Goal: Task Accomplishment & Management: Use online tool/utility

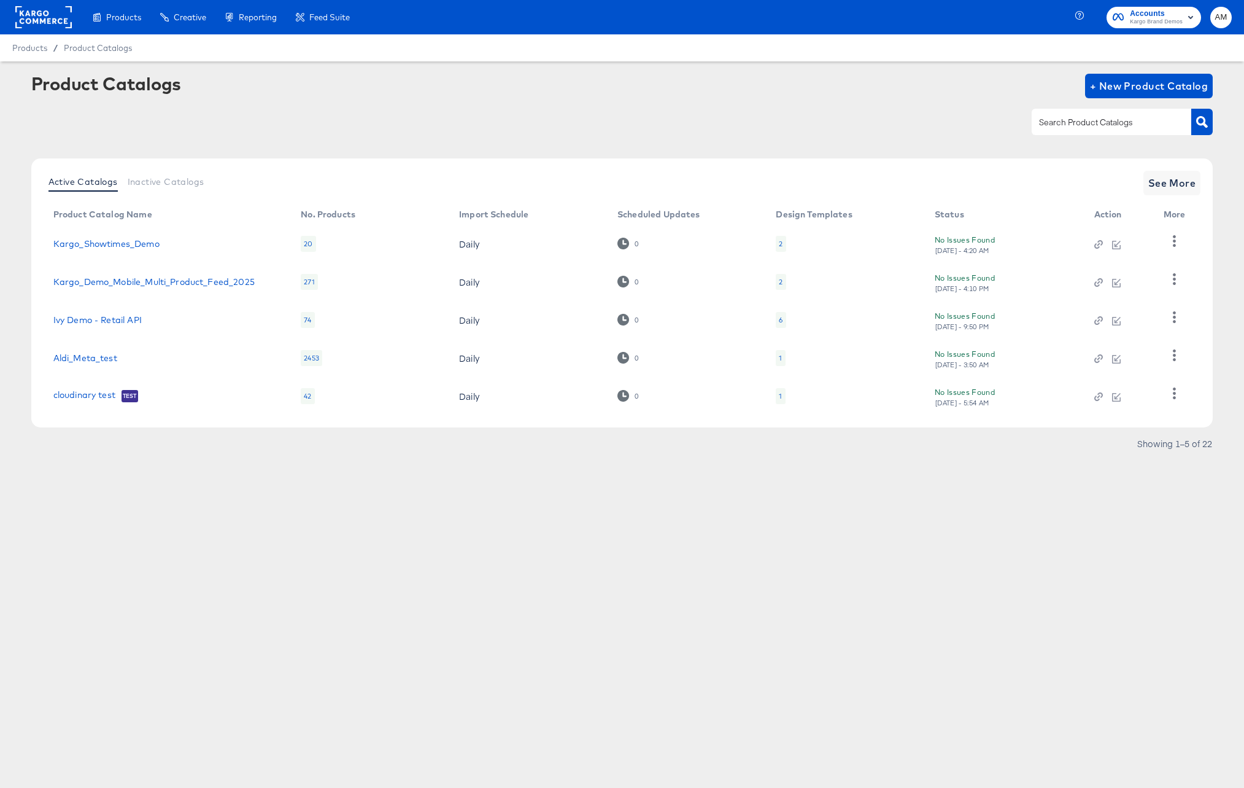
click at [780, 245] on div "2" at bounding box center [781, 244] width 4 height 10
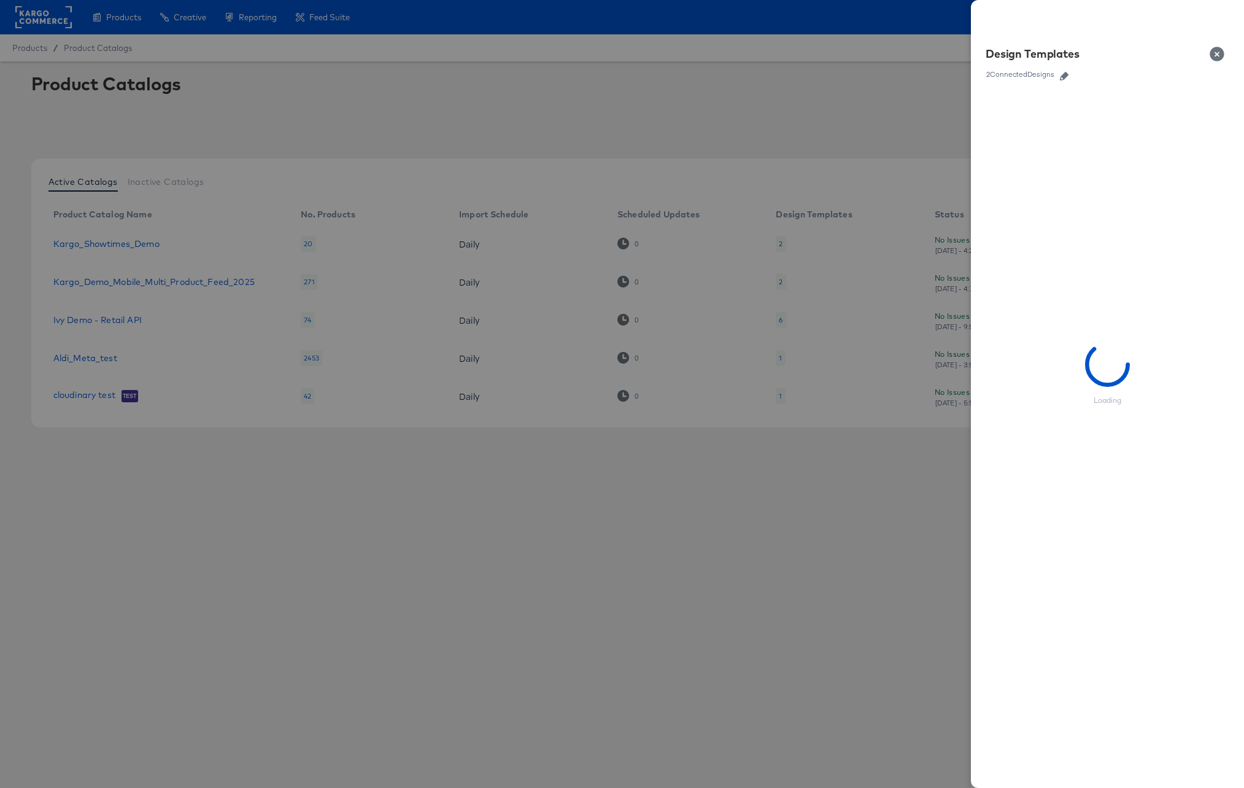
click at [1065, 75] on icon "button" at bounding box center [1064, 76] width 9 height 9
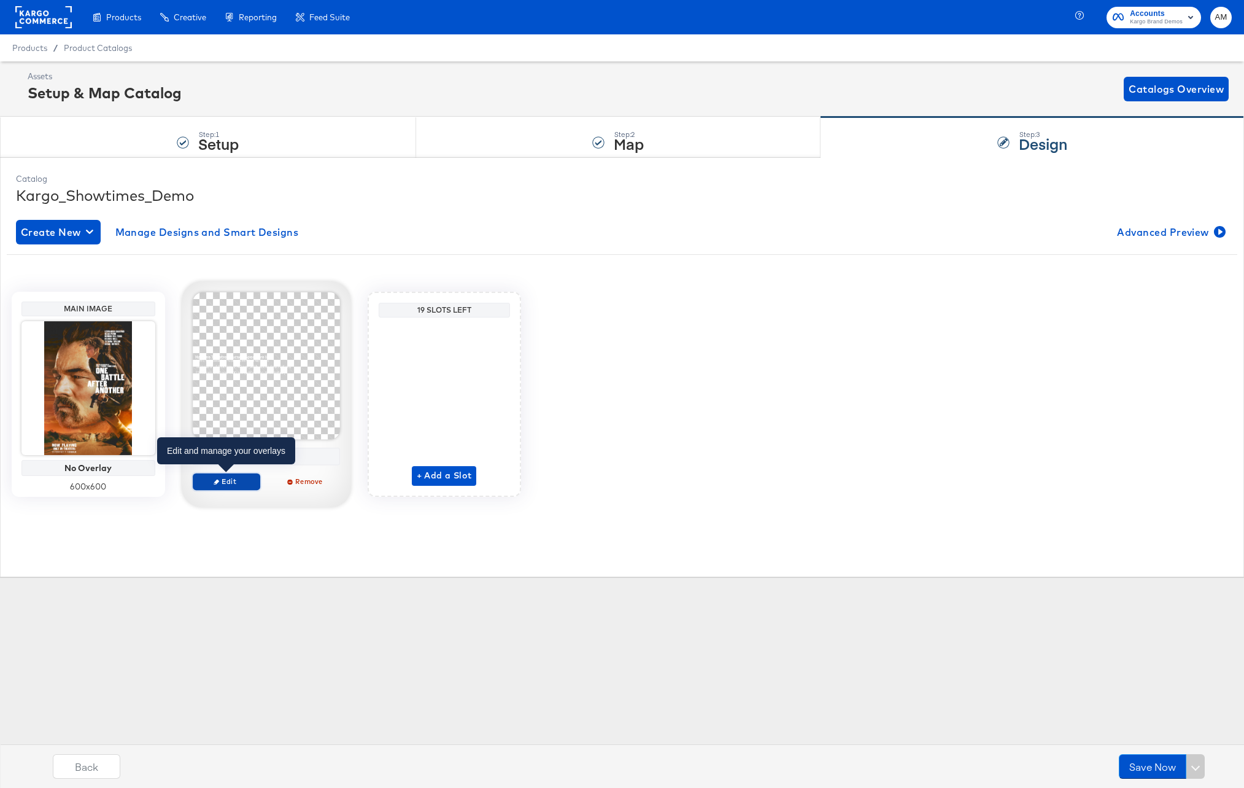
click at [221, 482] on span "Edit" at bounding box center [226, 480] width 56 height 9
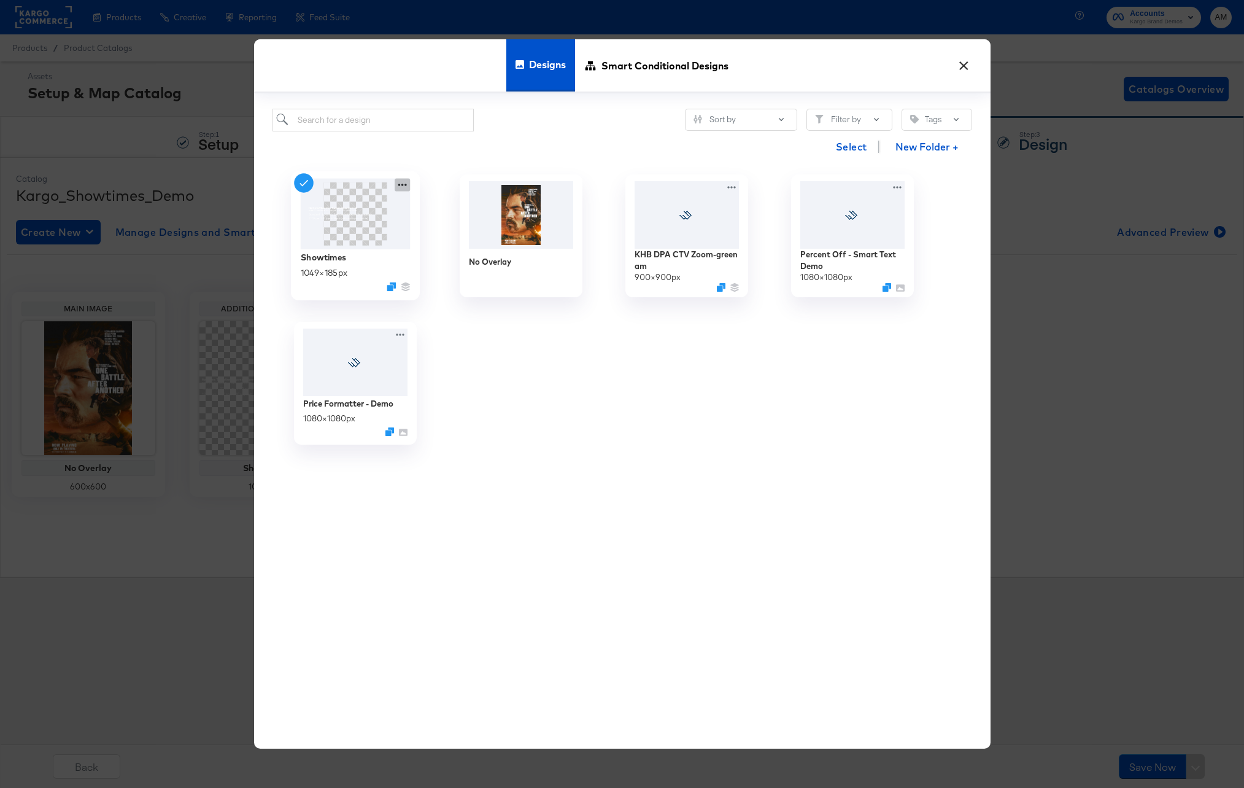
click at [398, 183] on icon at bounding box center [402, 185] width 15 height 13
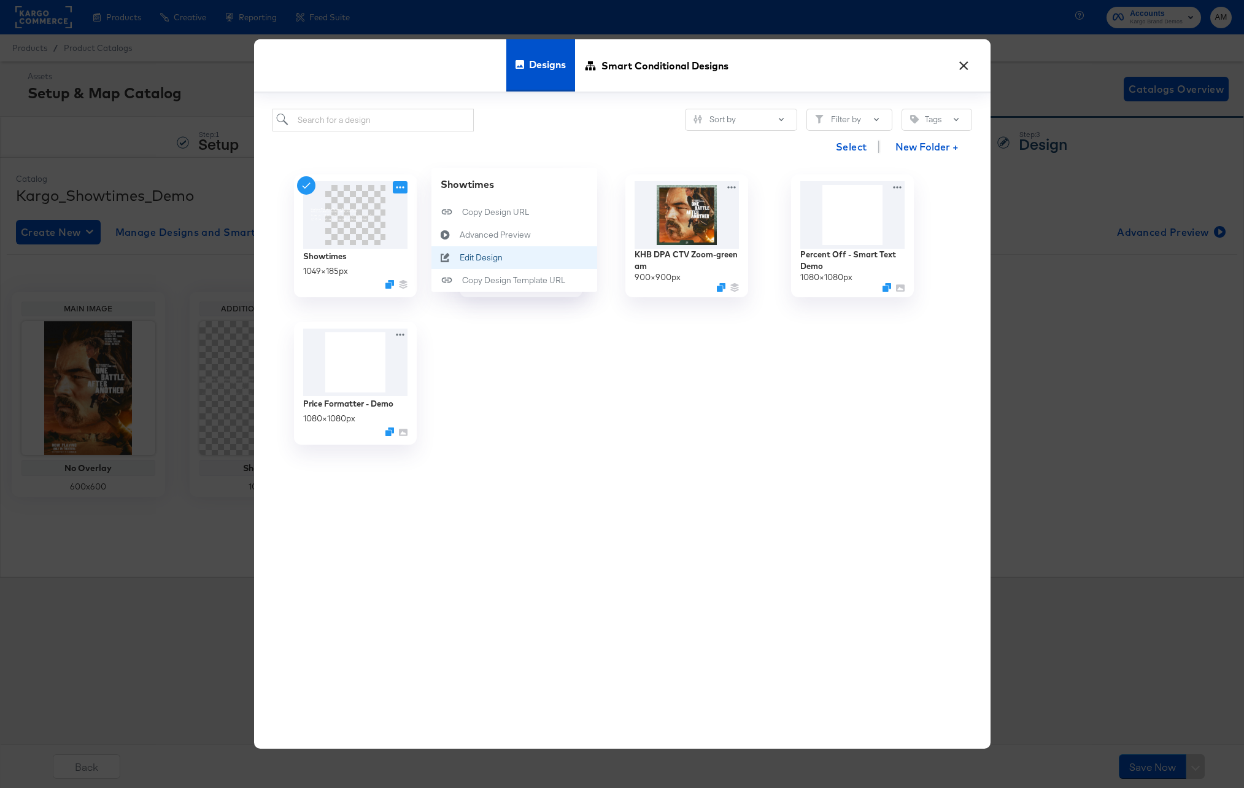
click at [459, 258] on div "Edit Design Edit Design" at bounding box center [459, 258] width 0 height 0
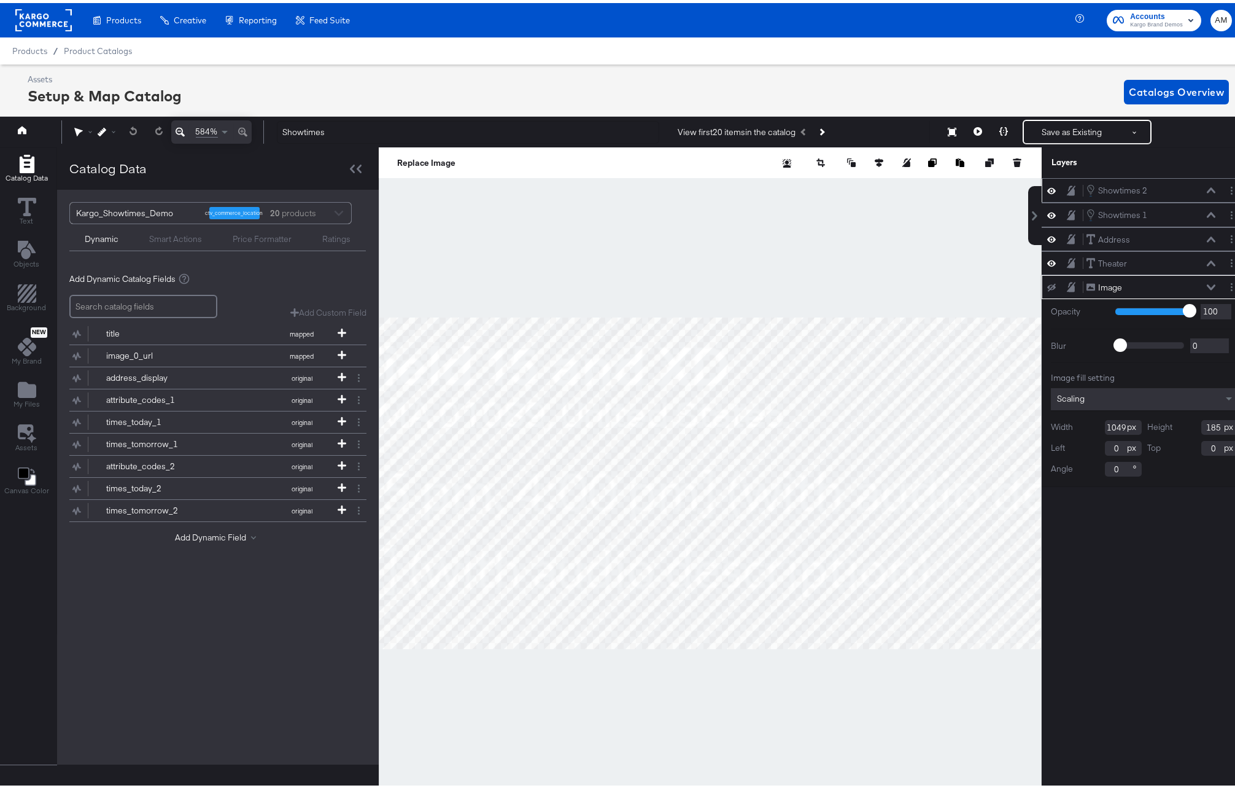
click at [1047, 187] on icon at bounding box center [1051, 187] width 9 height 10
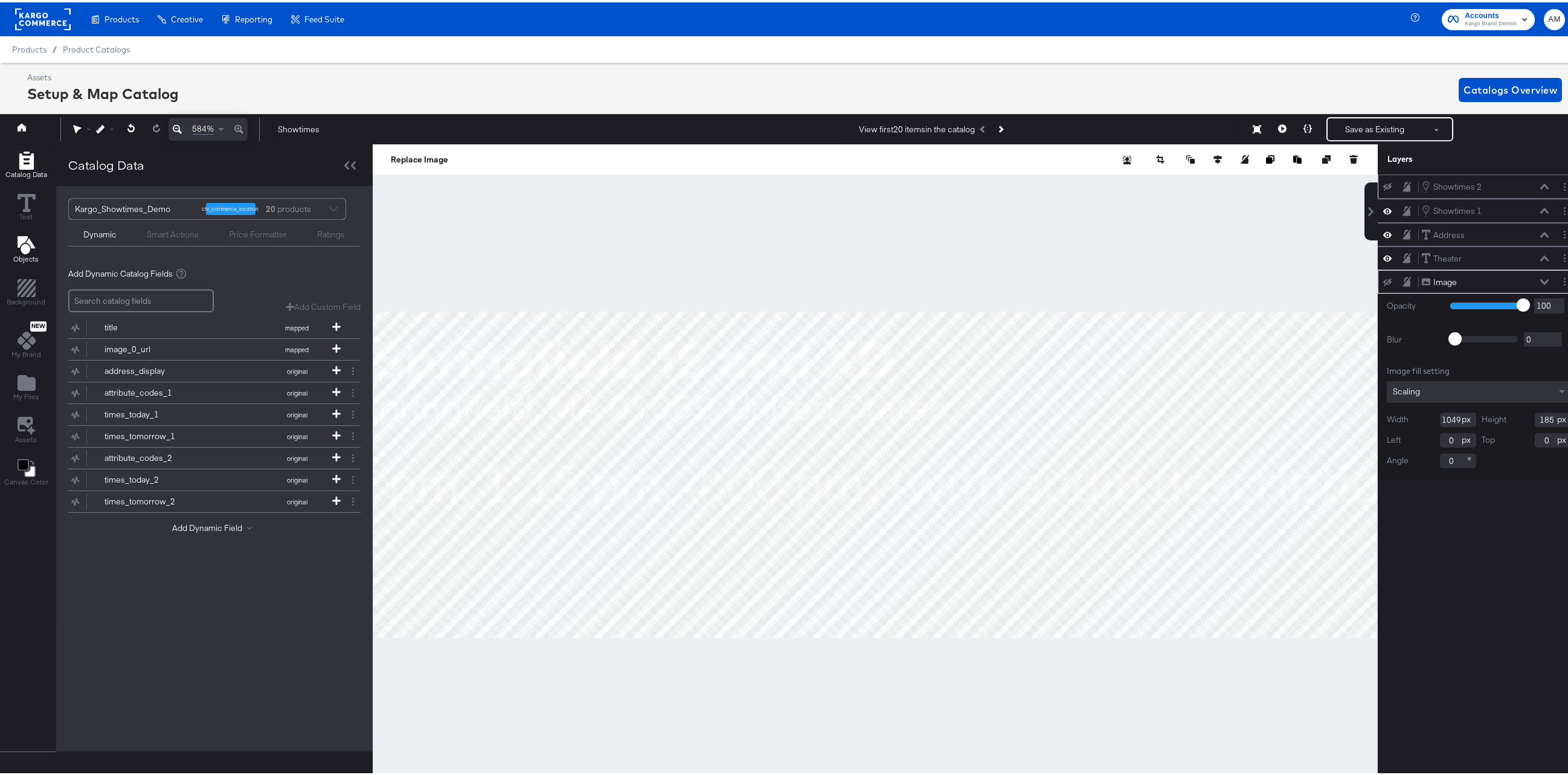
click at [18, 248] on icon "Add Text" at bounding box center [27, 243] width 18 height 18
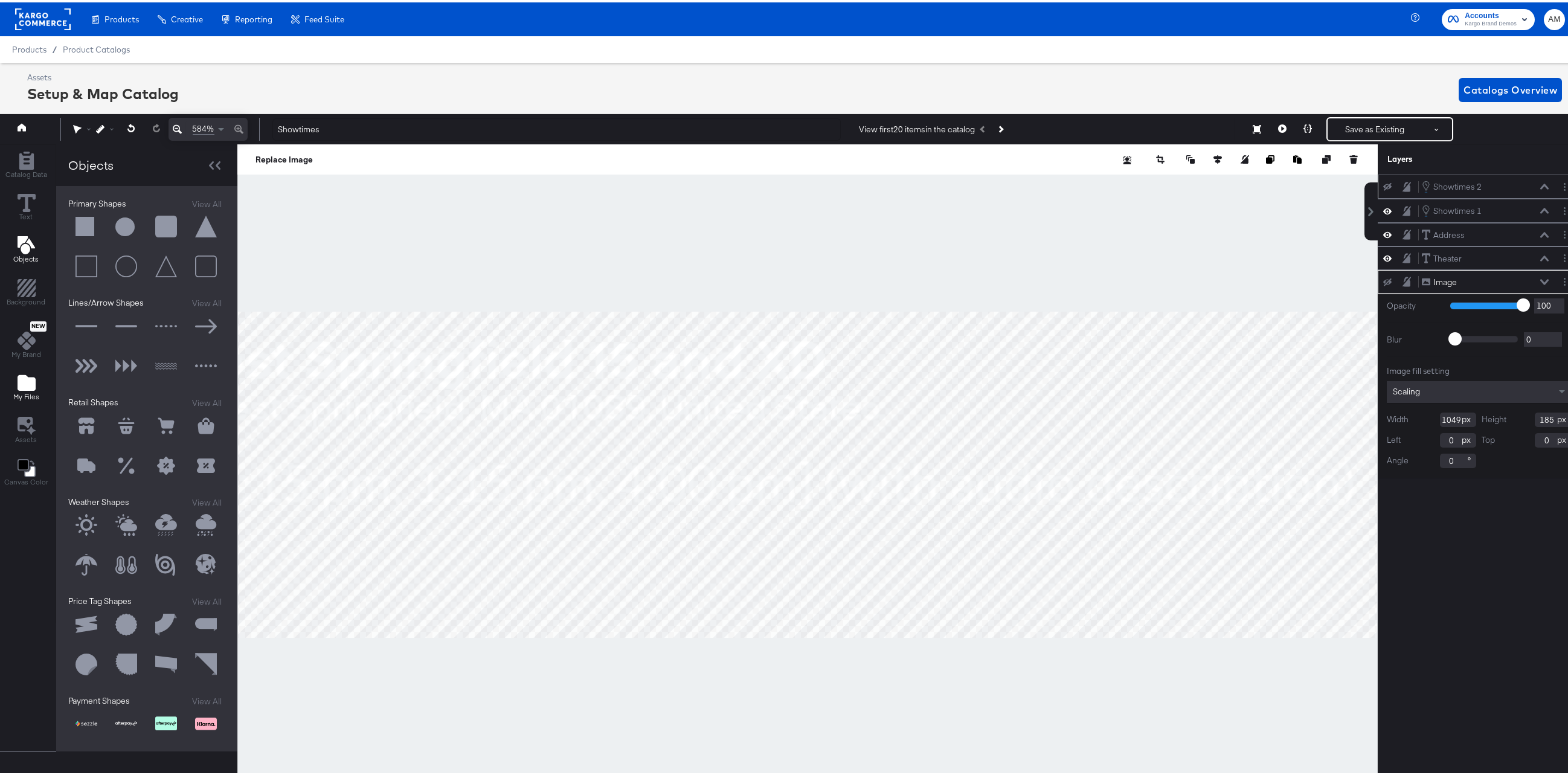
click at [28, 385] on icon "Add Files" at bounding box center [27, 381] width 18 height 16
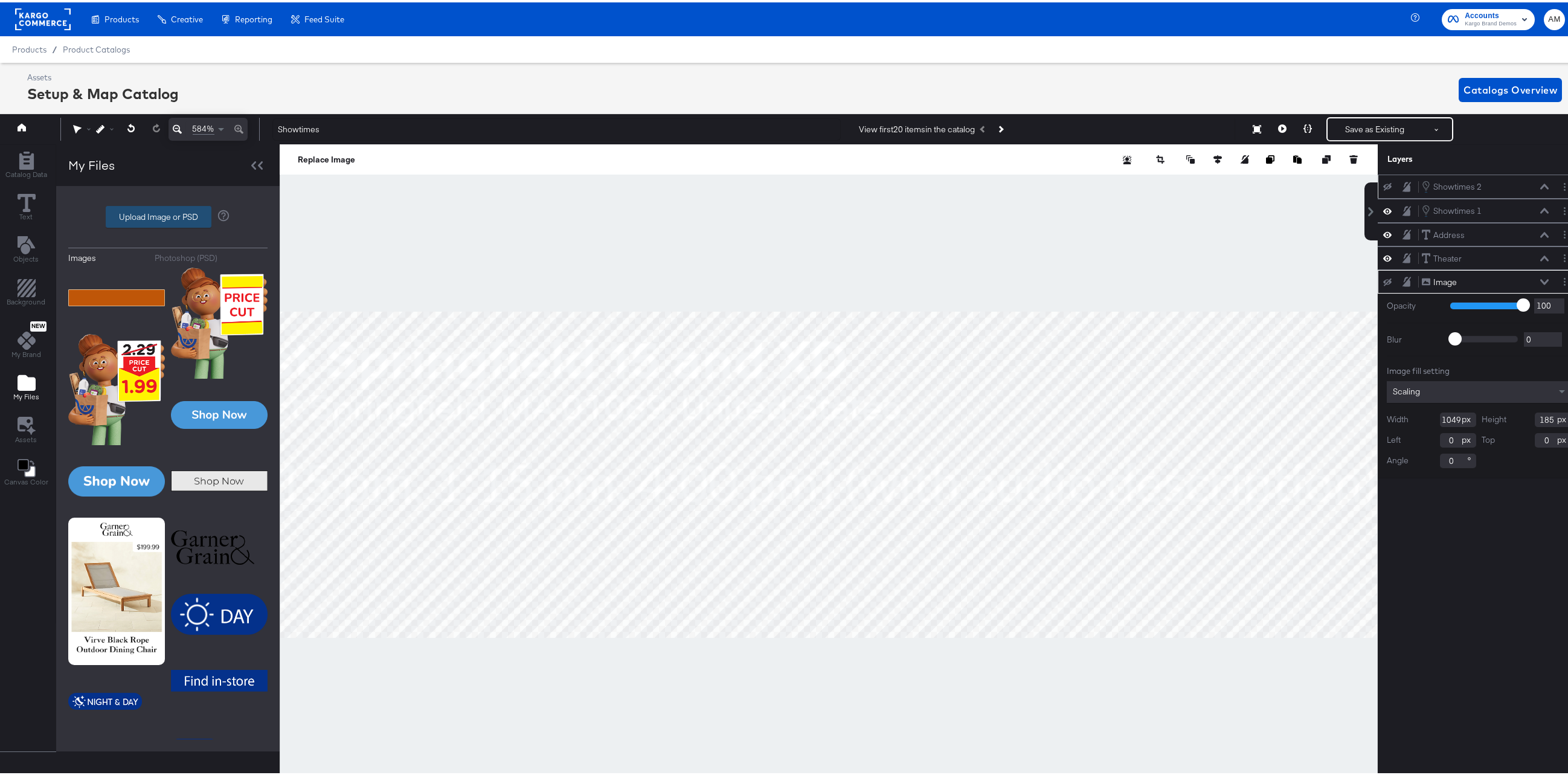
click at [151, 213] on label "Upload Image or PSD" at bounding box center [158, 213] width 104 height 21
click at [168, 214] on input "Upload Image or PSD" at bounding box center [168, 214] width 0 height 0
type input "C:\fakepath\10_shows.png"
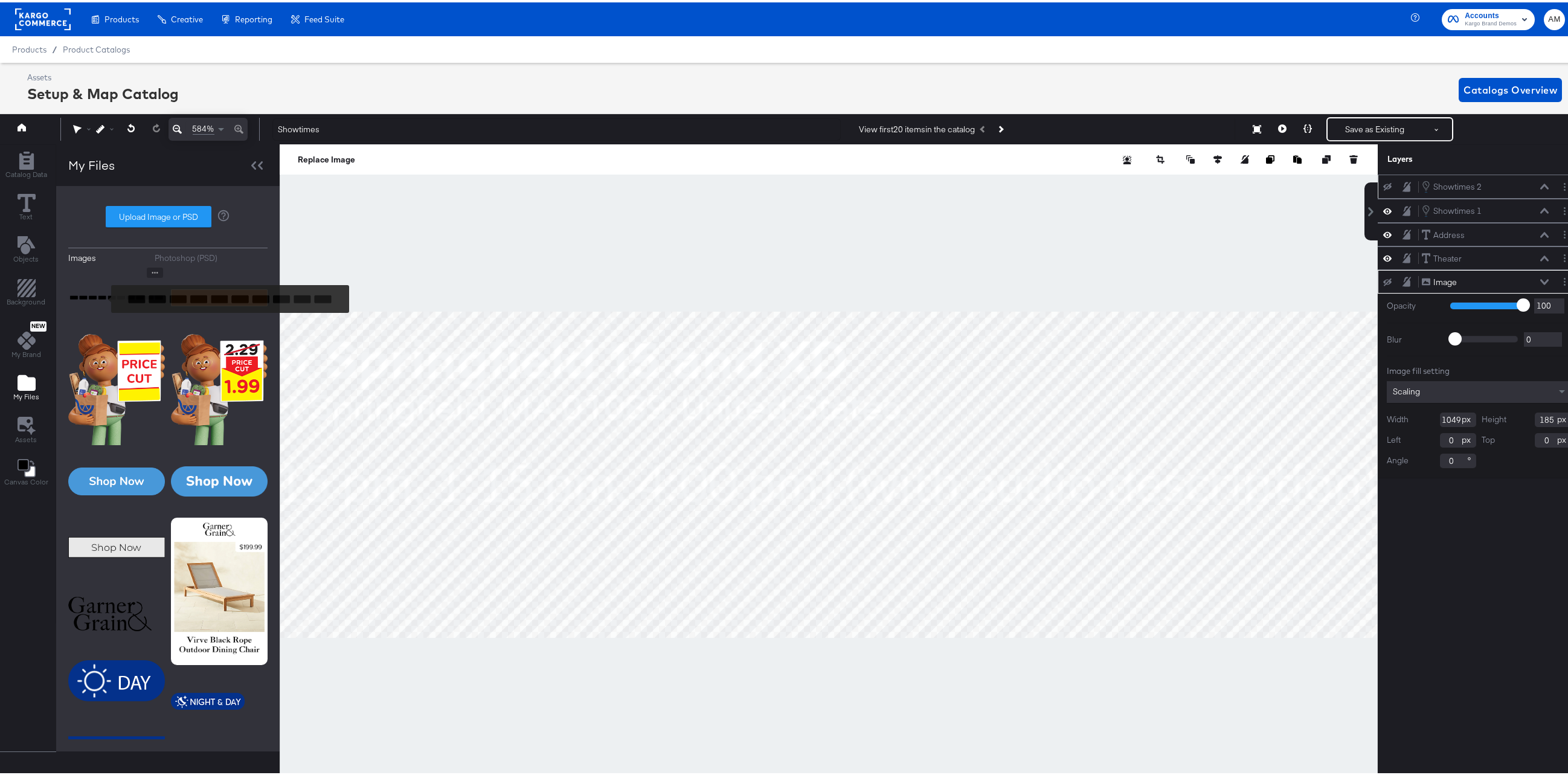
click at [103, 296] on img at bounding box center [116, 295] width 96 height 60
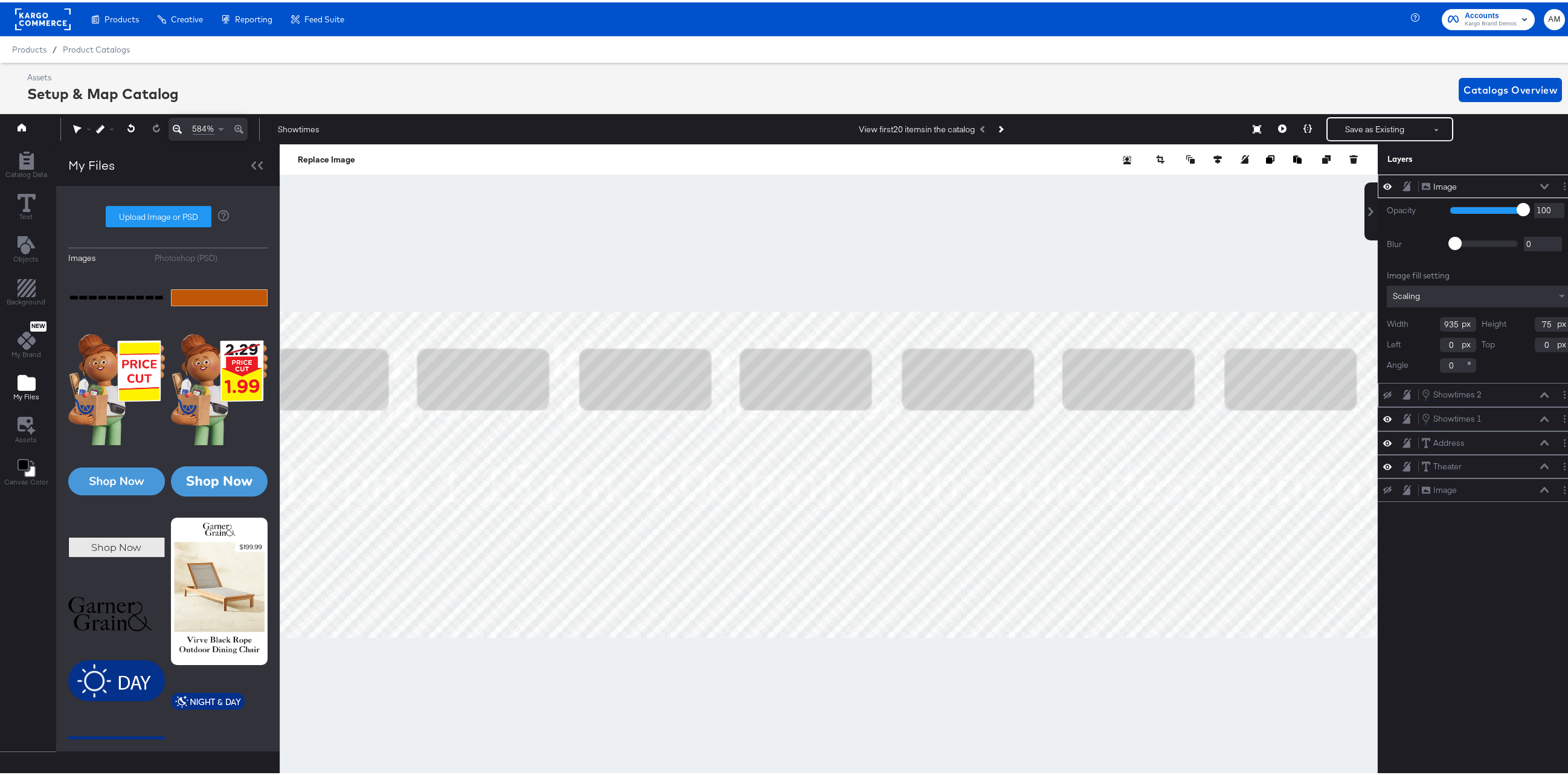
click at [173, 126] on icon at bounding box center [177, 127] width 9 height 9
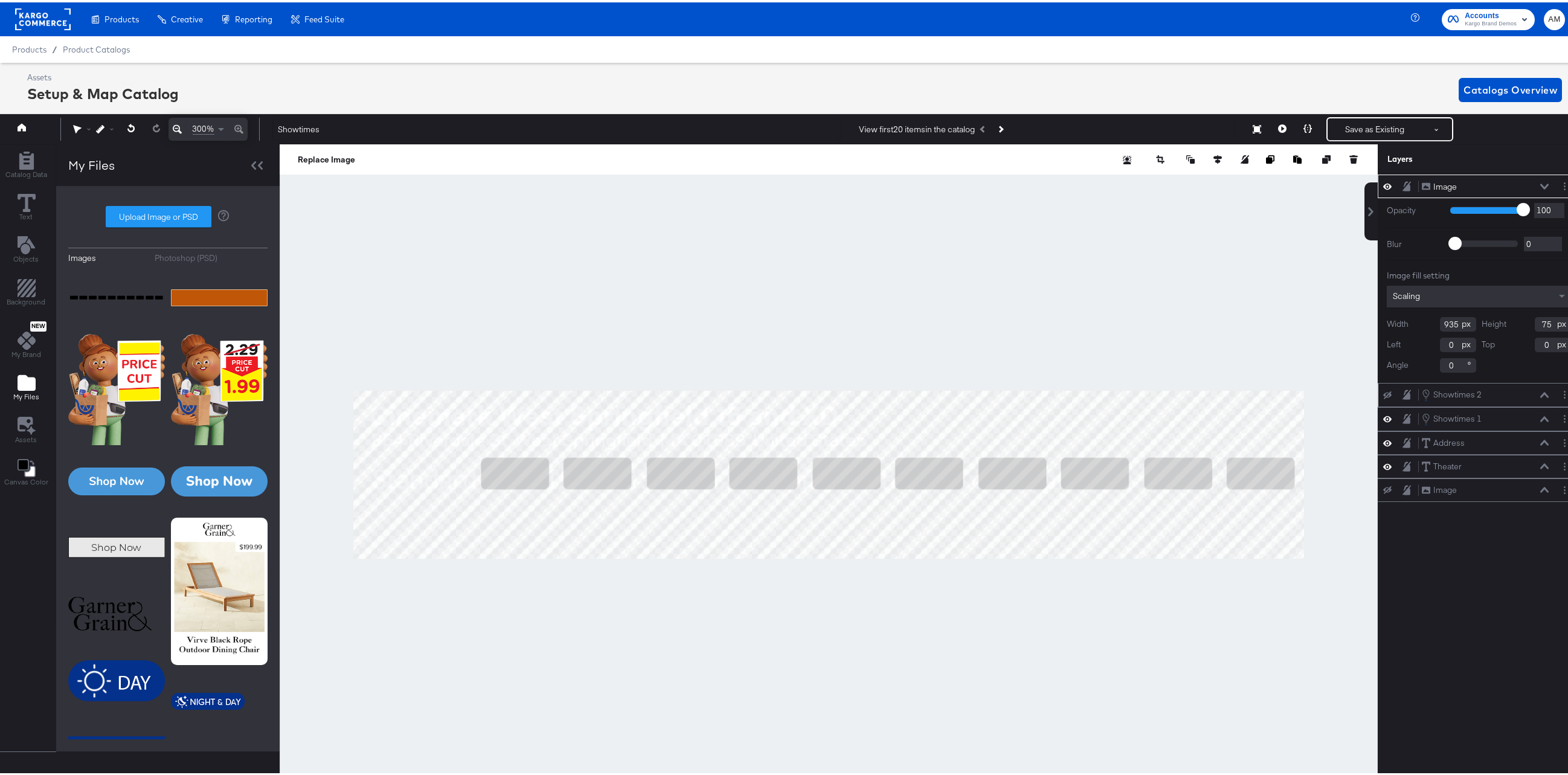
type input "124"
type input "53"
click at [26, 383] on icon "Add Files" at bounding box center [27, 381] width 18 height 16
click at [27, 166] on icon "Add Rectangle" at bounding box center [26, 158] width 15 height 18
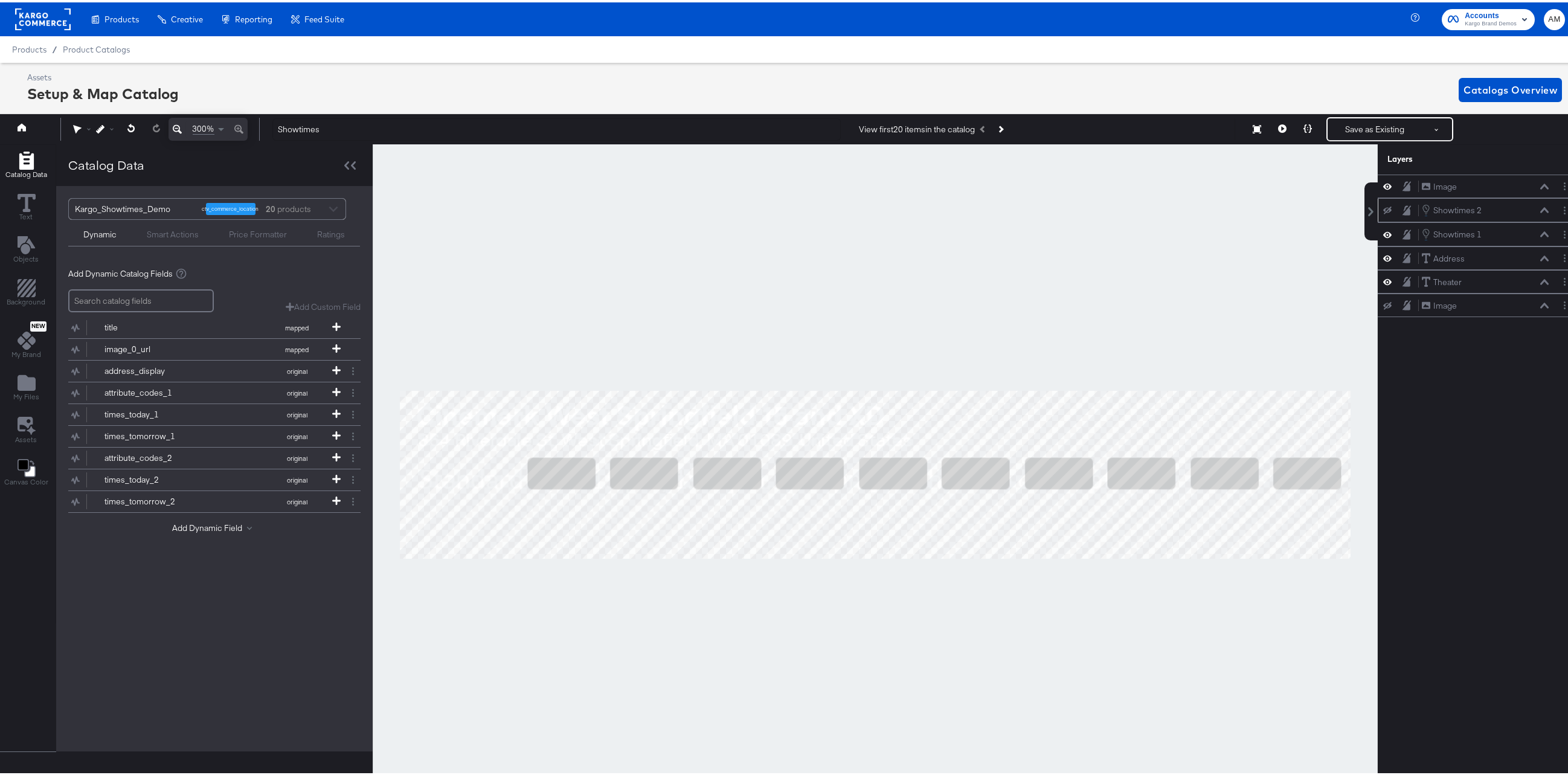
click at [174, 231] on div "Smart Actions" at bounding box center [172, 232] width 52 height 12
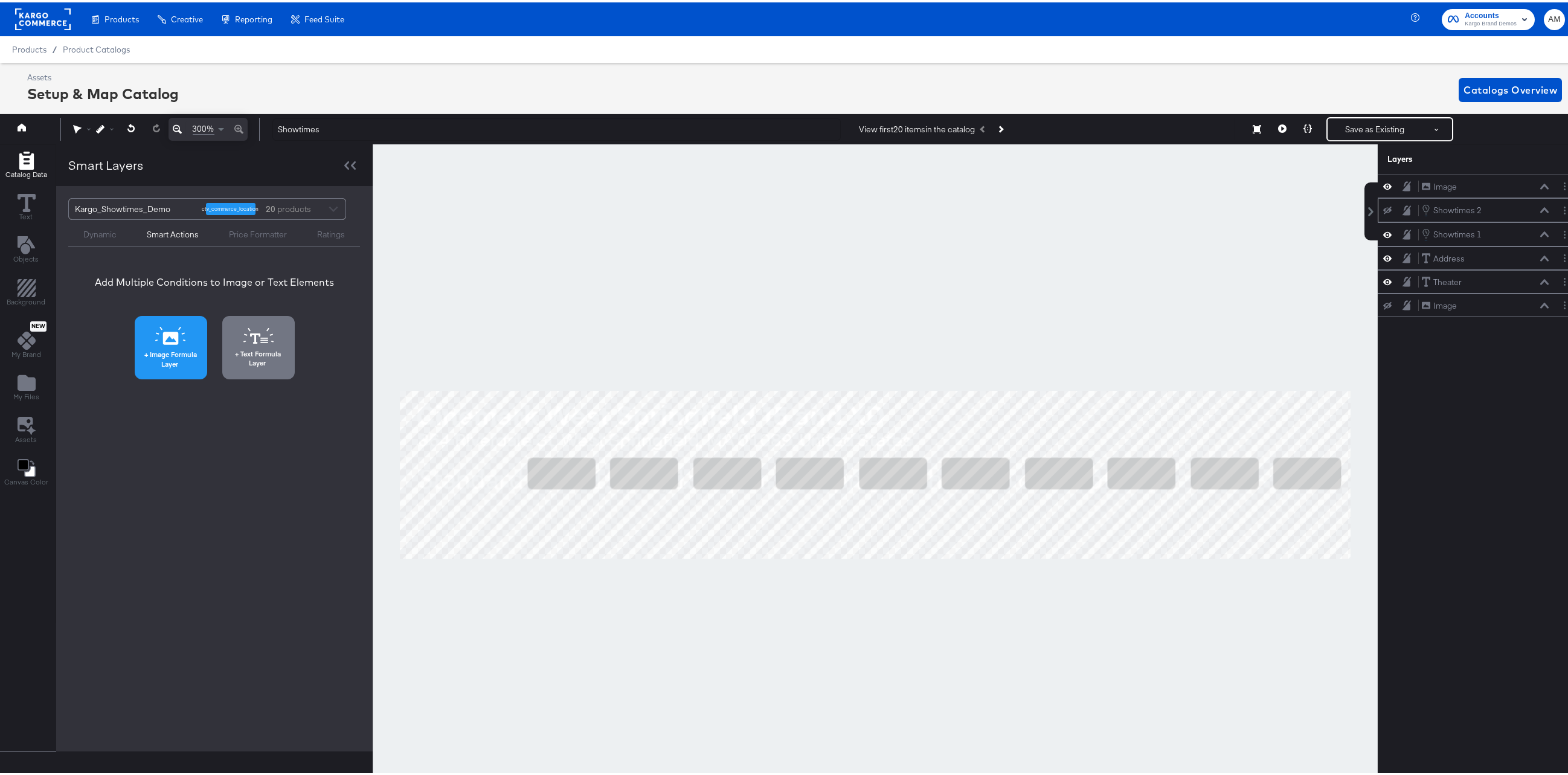
click at [156, 344] on button "Image Formula Layer" at bounding box center [171, 345] width 73 height 63
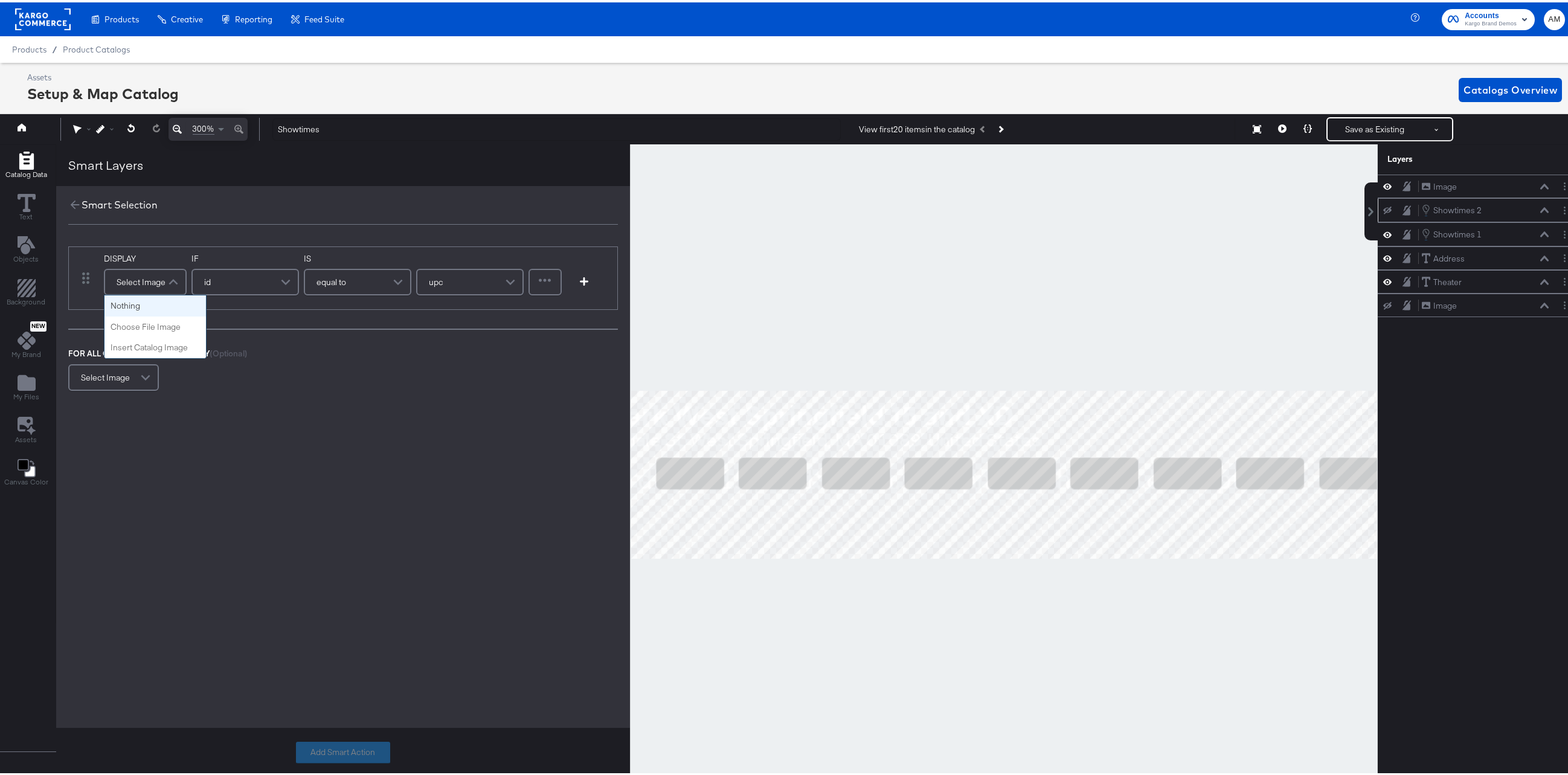
click at [166, 279] on span at bounding box center [174, 279] width 21 height 25
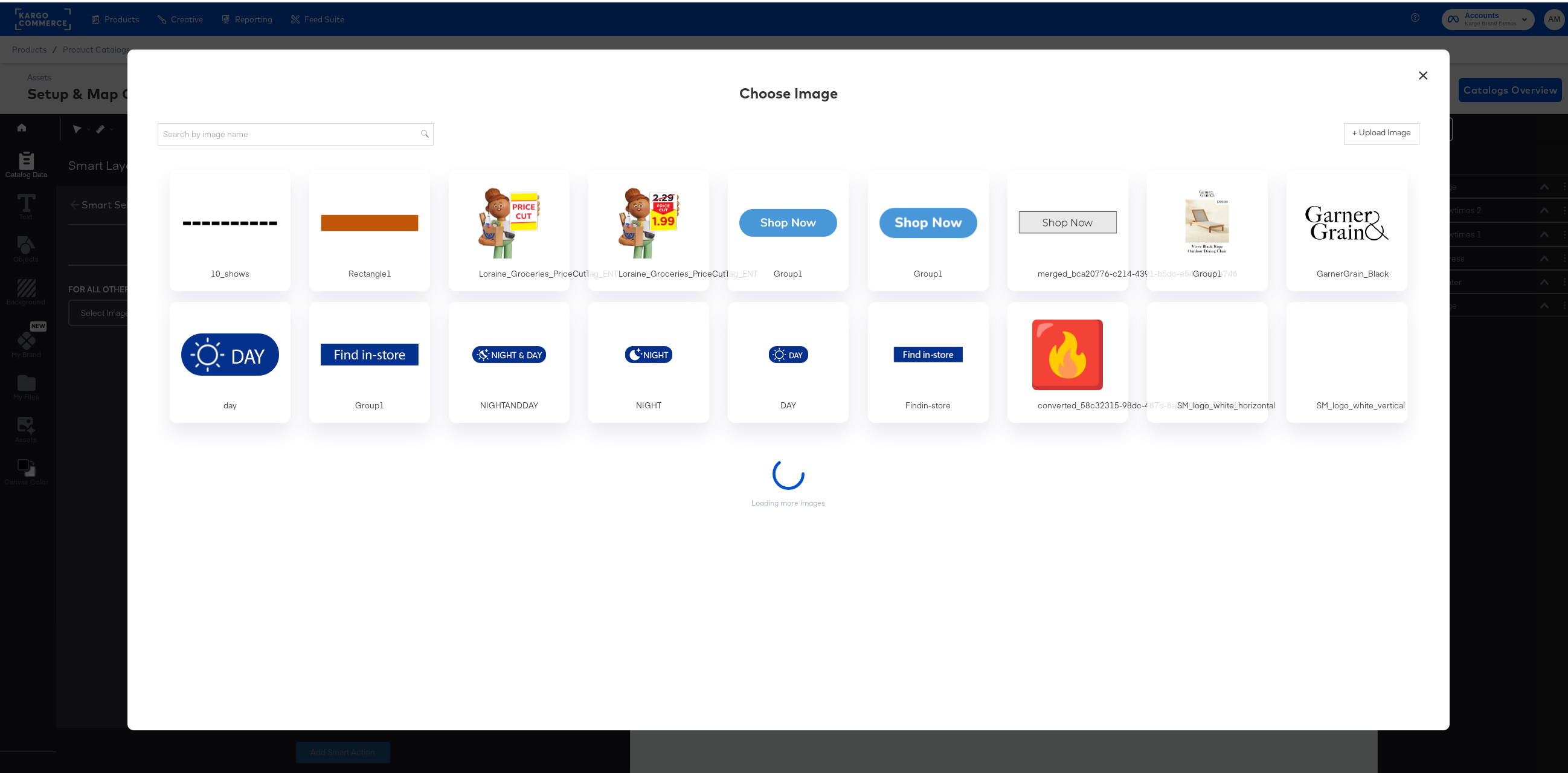
click at [221, 227] on div at bounding box center [230, 220] width 102 height 76
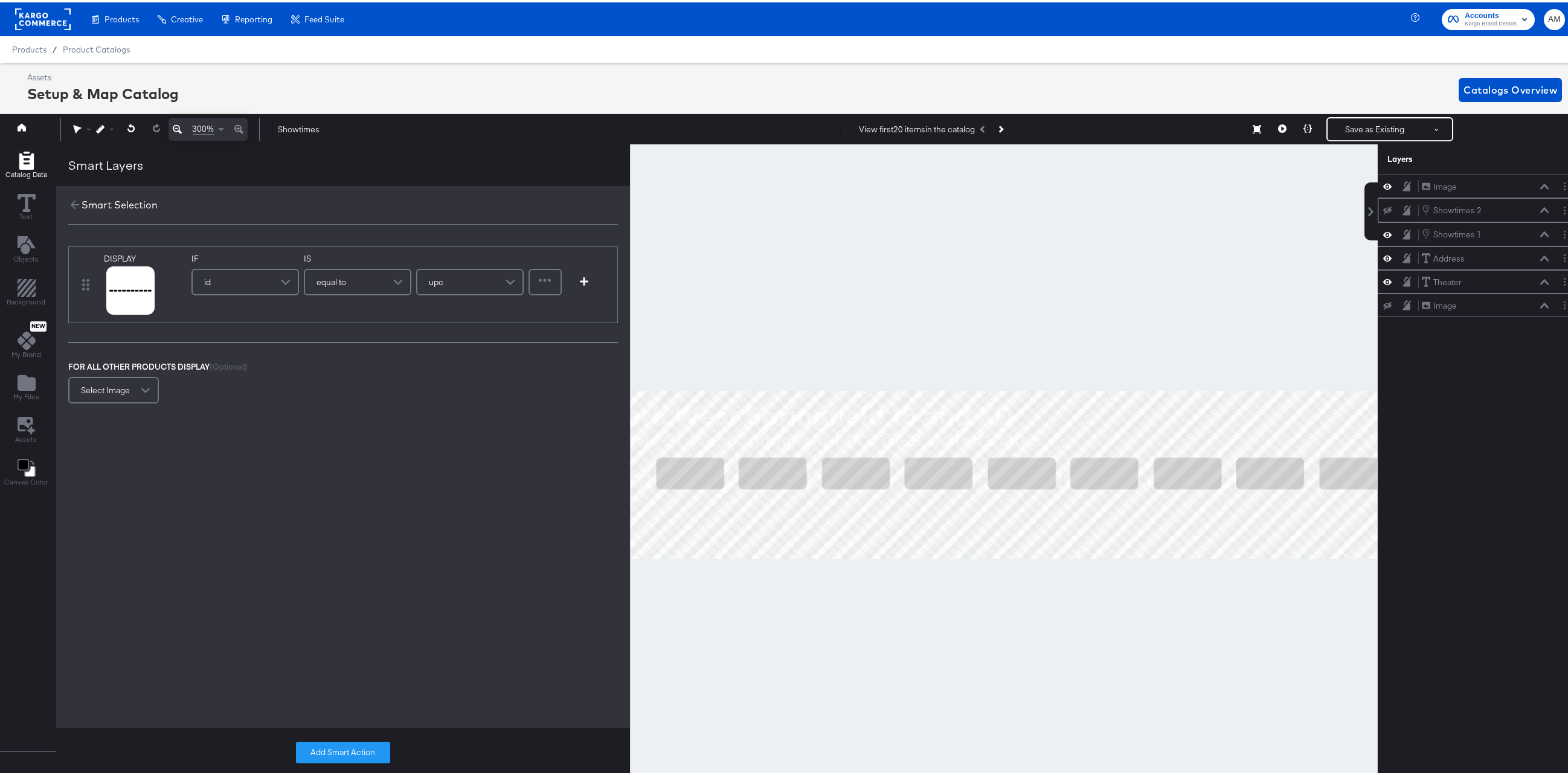
click at [454, 282] on div "upc" at bounding box center [469, 279] width 105 height 25
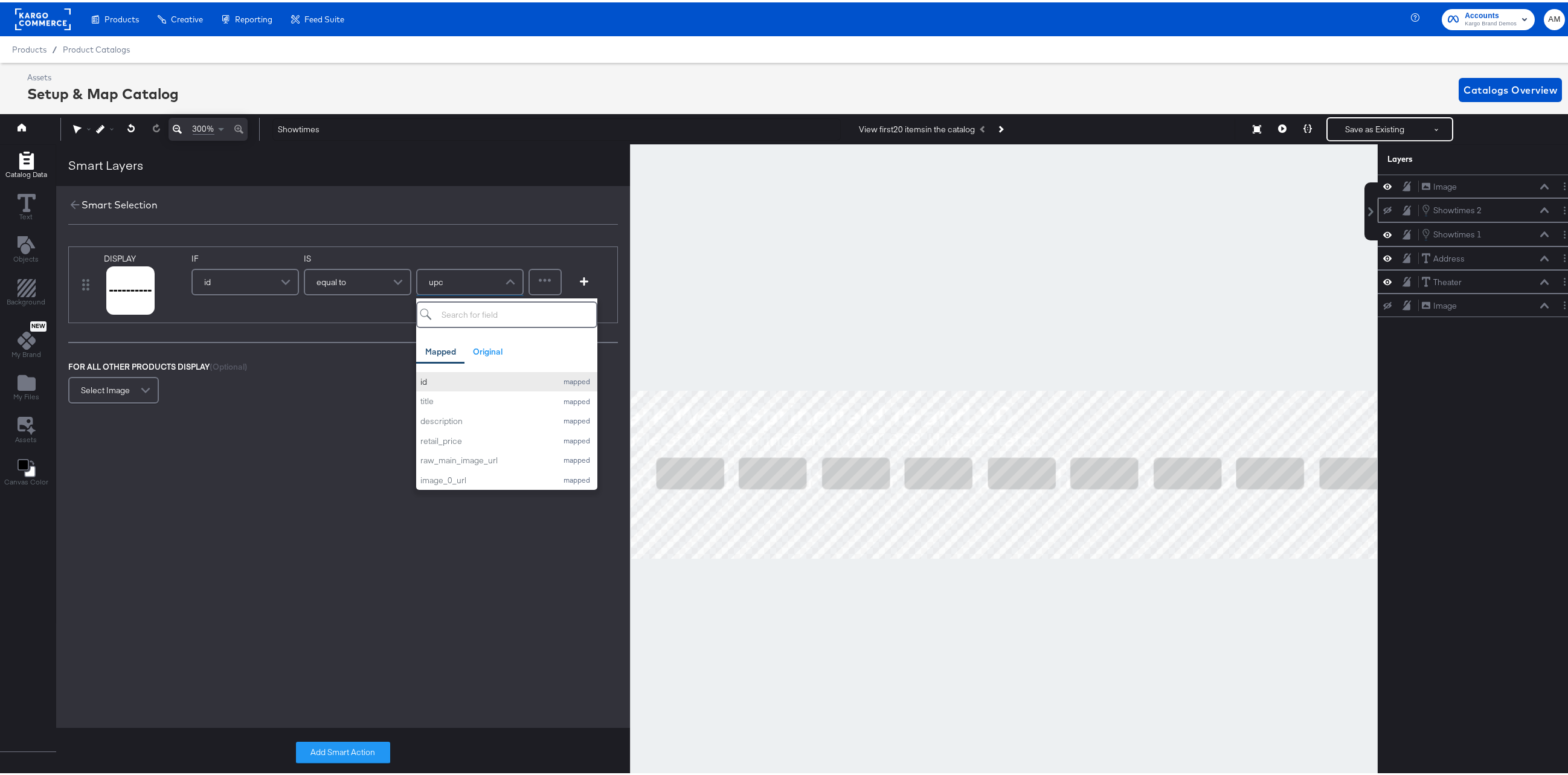
click at [449, 380] on div "id" at bounding box center [485, 380] width 131 height 12
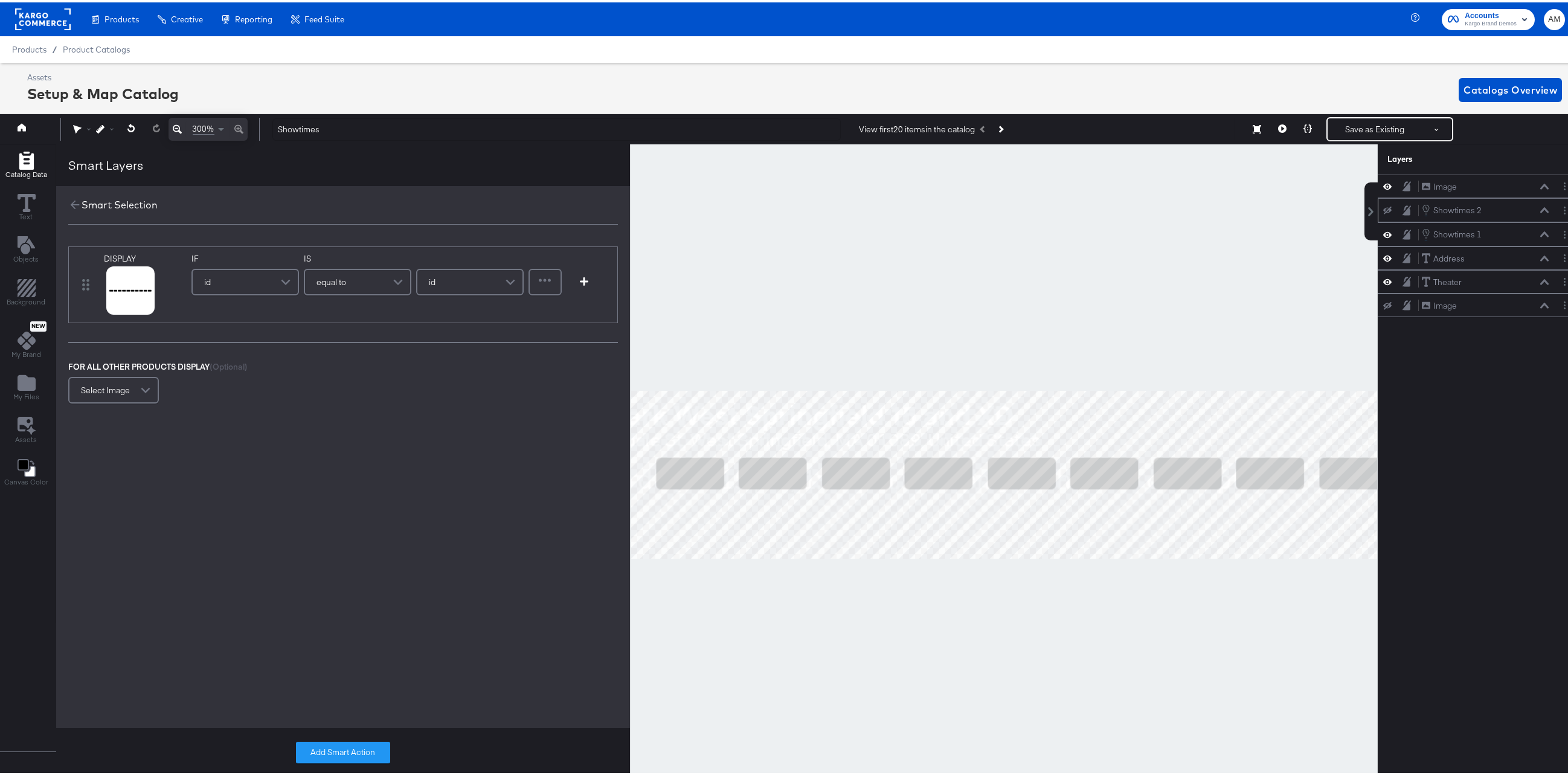
click at [137, 388] on span at bounding box center [147, 388] width 21 height 25
click at [320, 746] on button "Add Smart Action" at bounding box center [343, 749] width 94 height 22
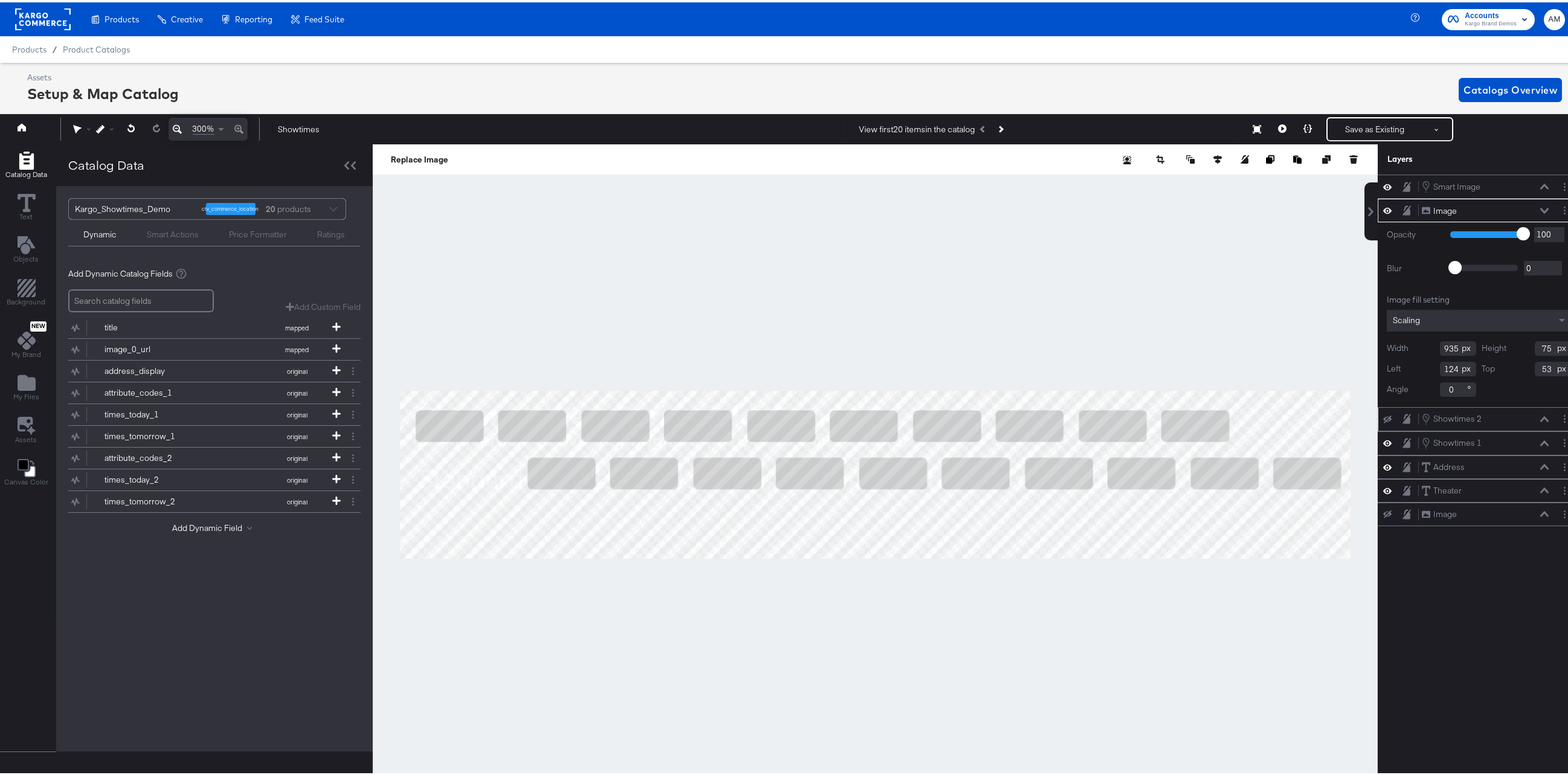
scroll to position [0, 3]
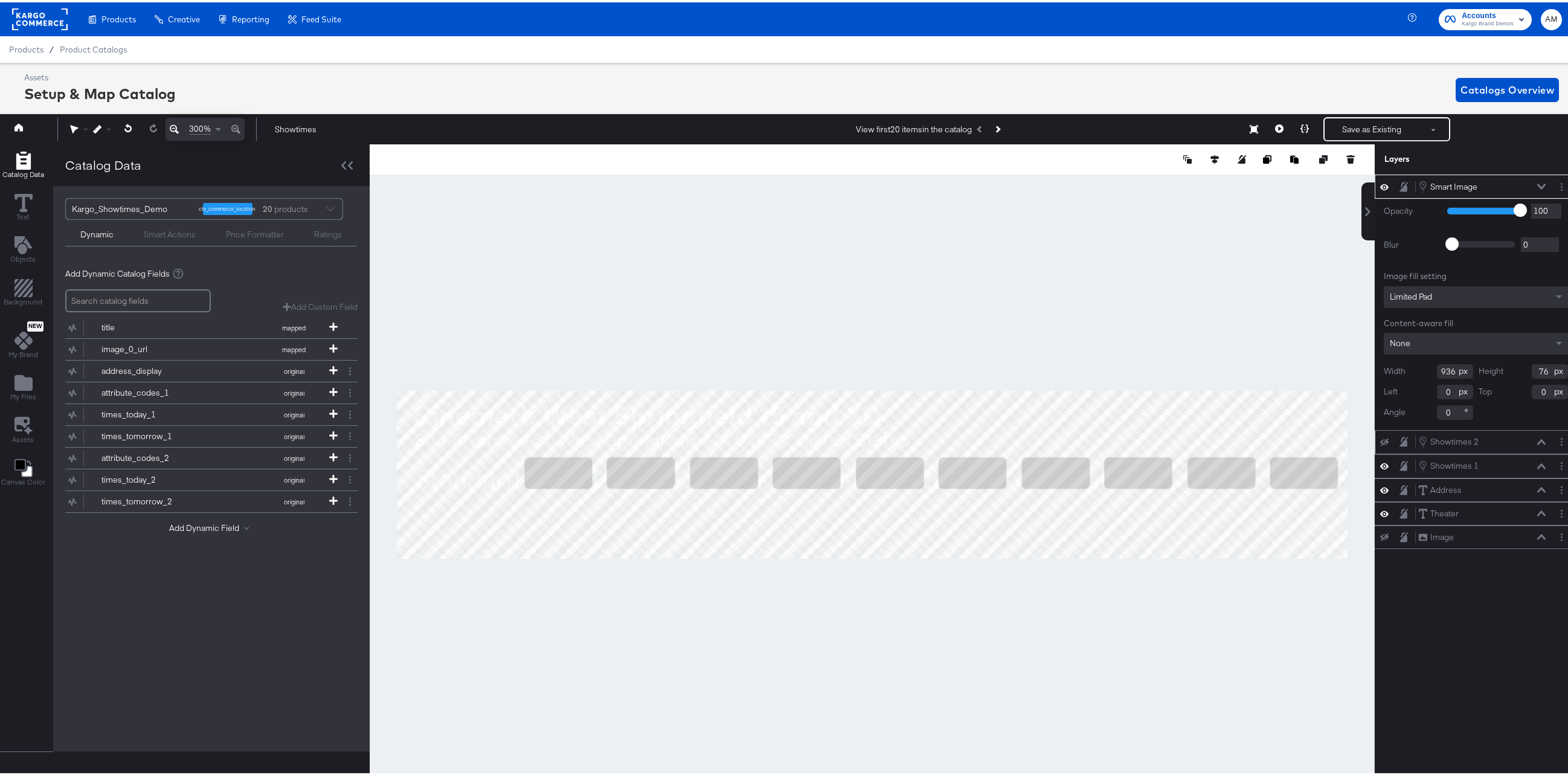
type input "123"
type input "52"
type input "873"
type input "80"
type input "176"
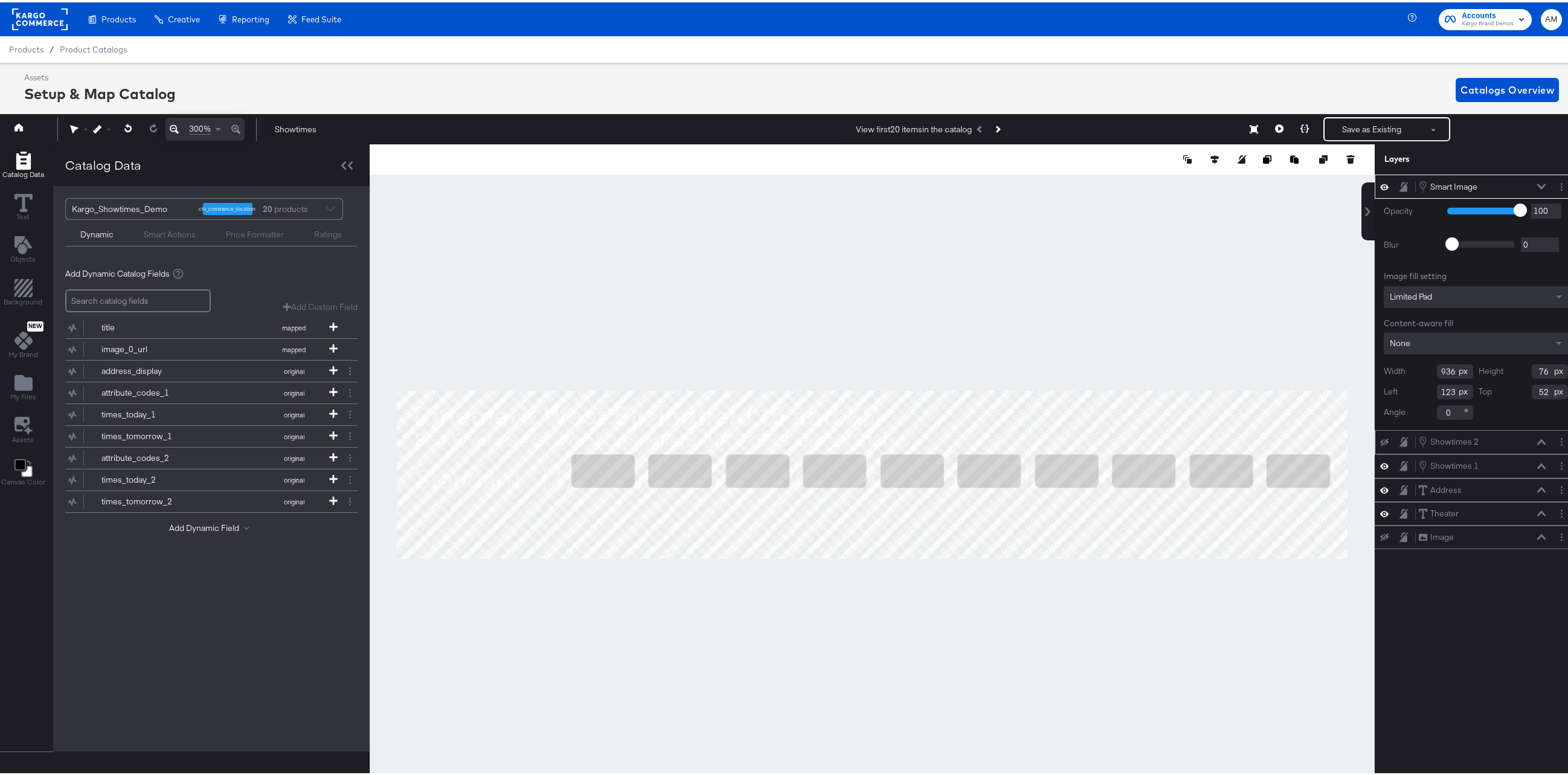
type input "47"
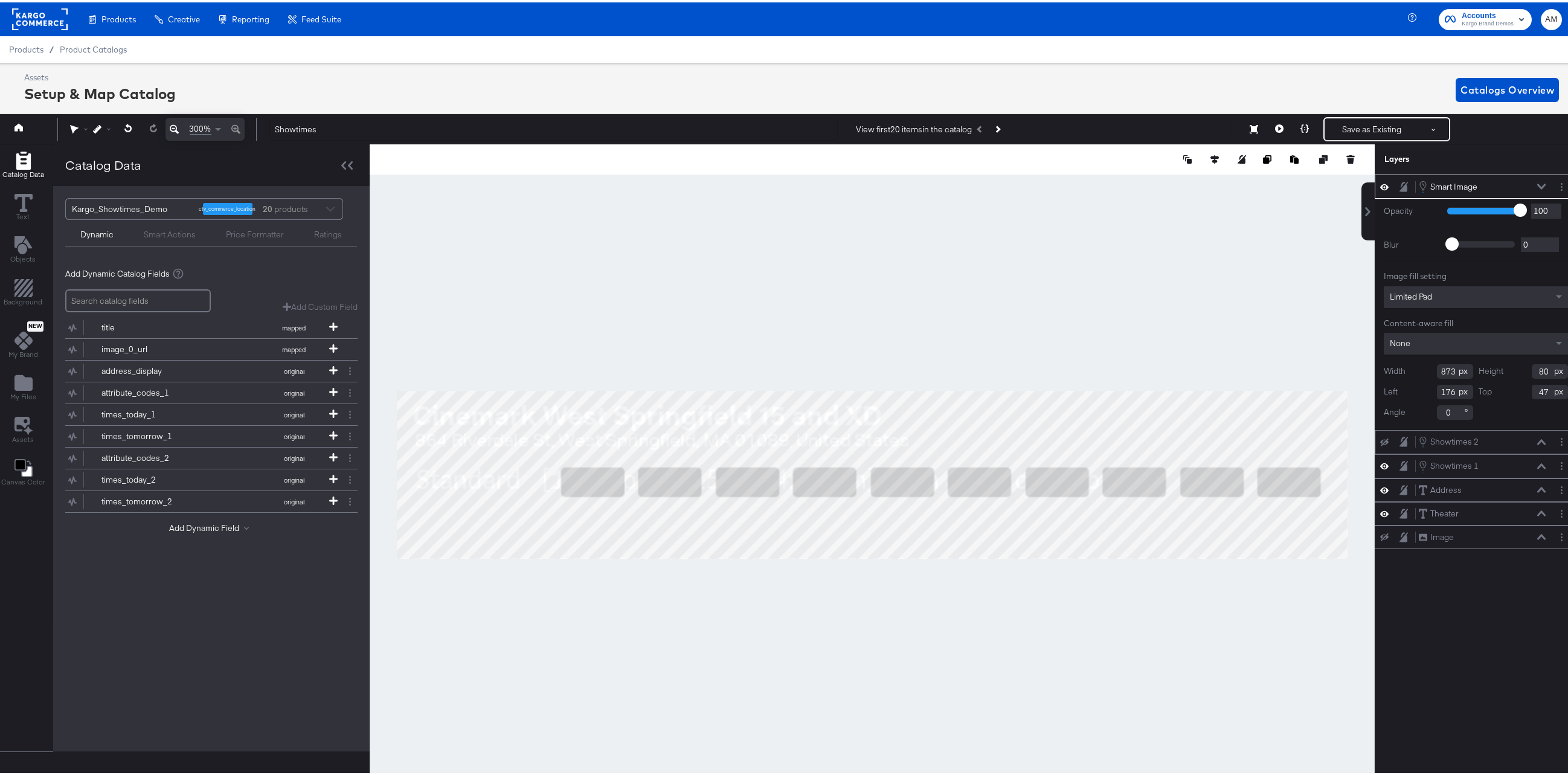
type input "165"
type input "60"
click at [1224, 185] on icon "Layer Options" at bounding box center [1561, 185] width 2 height 8
click at [1224, 256] on button "Duplicate" at bounding box center [1471, 256] width 36 height 13
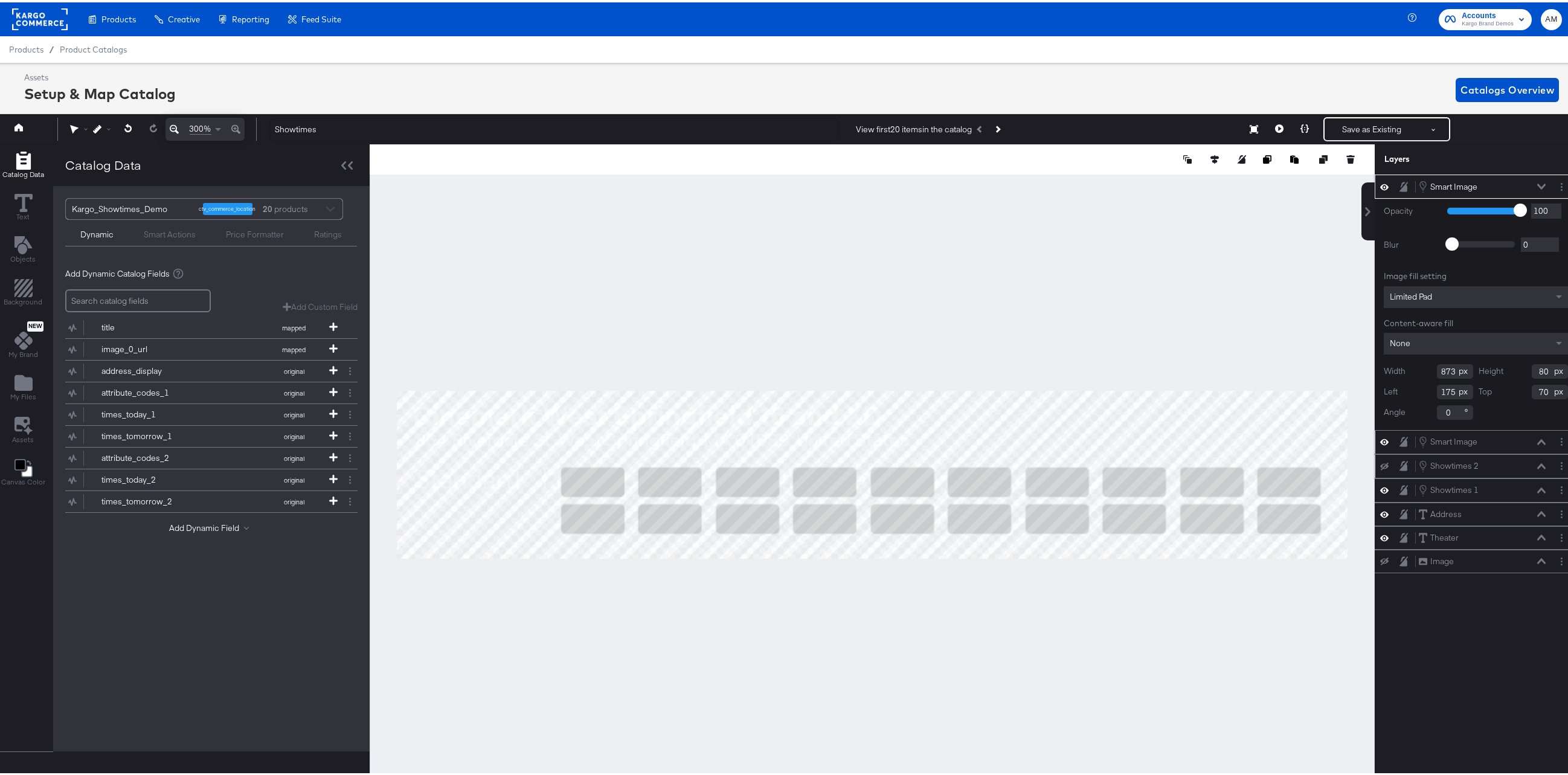
type input "165"
type input "103"
click at [1224, 184] on button "Layer Options" at bounding box center [1561, 184] width 13 height 13
click at [1224, 256] on button "Duplicate" at bounding box center [1471, 256] width 36 height 13
click at [741, 562] on div at bounding box center [873, 471] width 1005 height 660
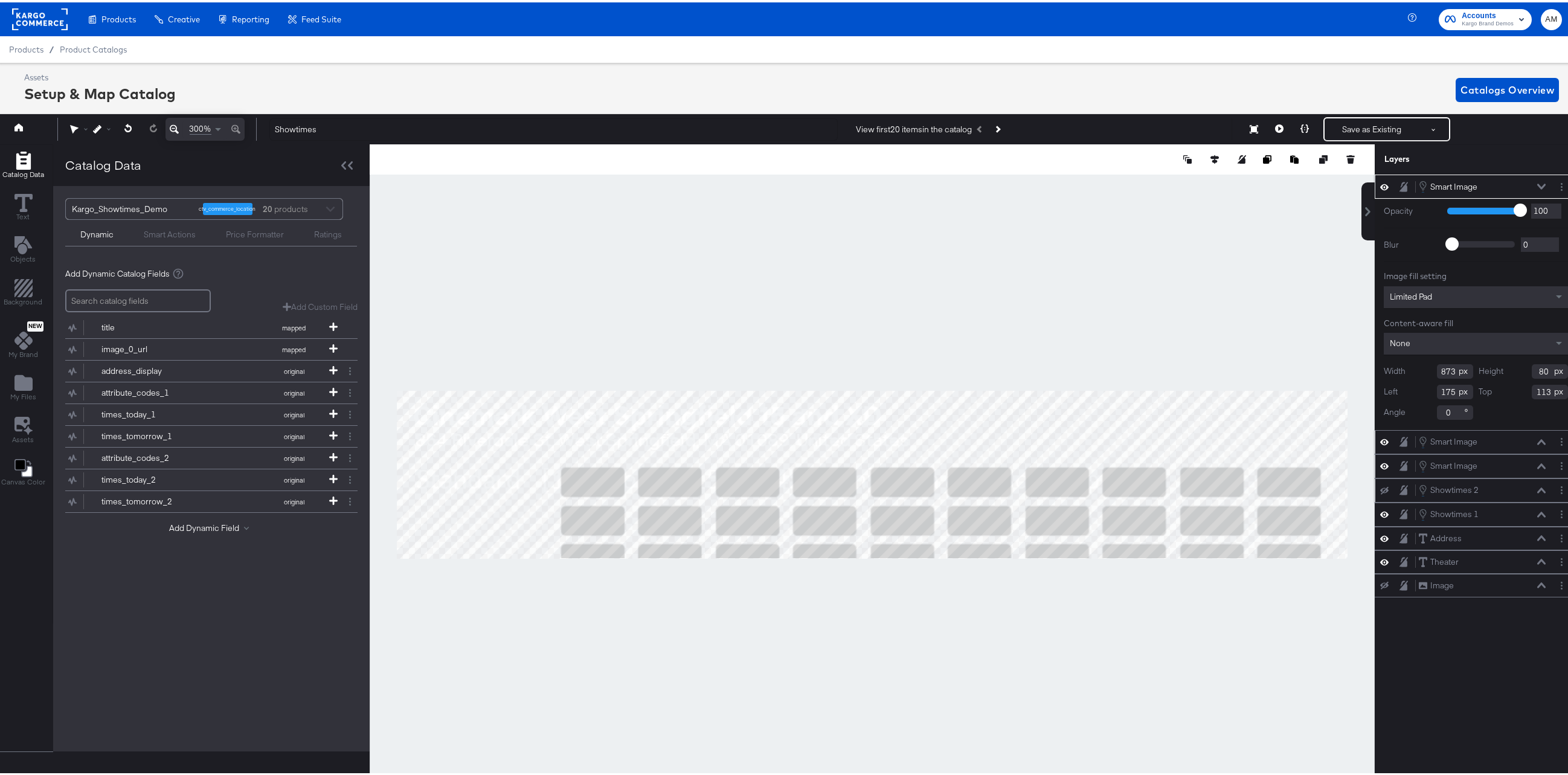
type input "165"
type input "145"
click at [1224, 178] on div at bounding box center [1563, 184] width 17 height 13
click at [1224, 182] on button "Layer Options" at bounding box center [1561, 184] width 13 height 13
click at [1224, 254] on button "Duplicate" at bounding box center [1471, 256] width 36 height 13
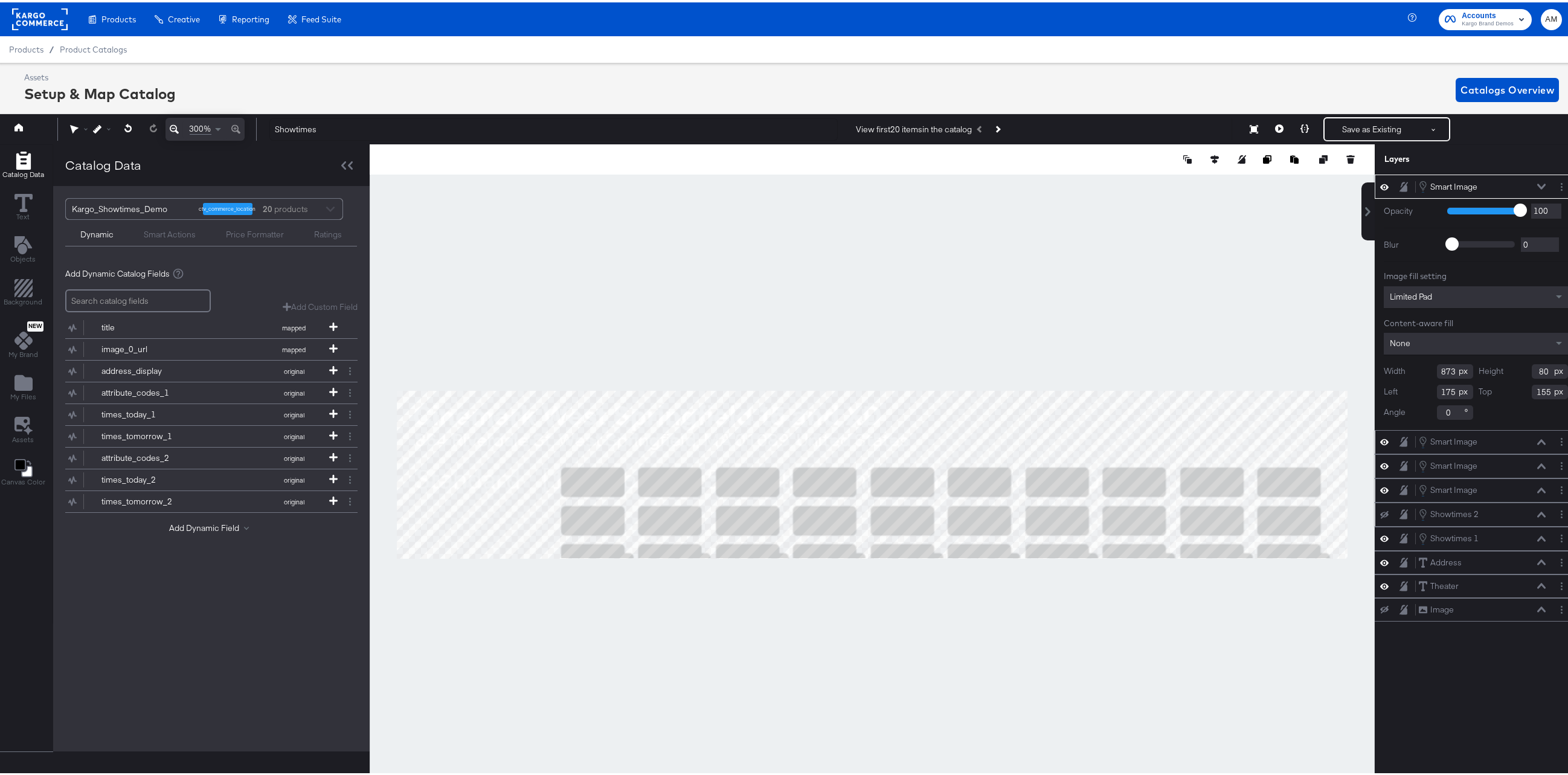
click at [587, 589] on div at bounding box center [873, 471] width 1005 height 660
type input "165"
type input "192"
click at [1224, 126] on icon at bounding box center [1253, 127] width 9 height 9
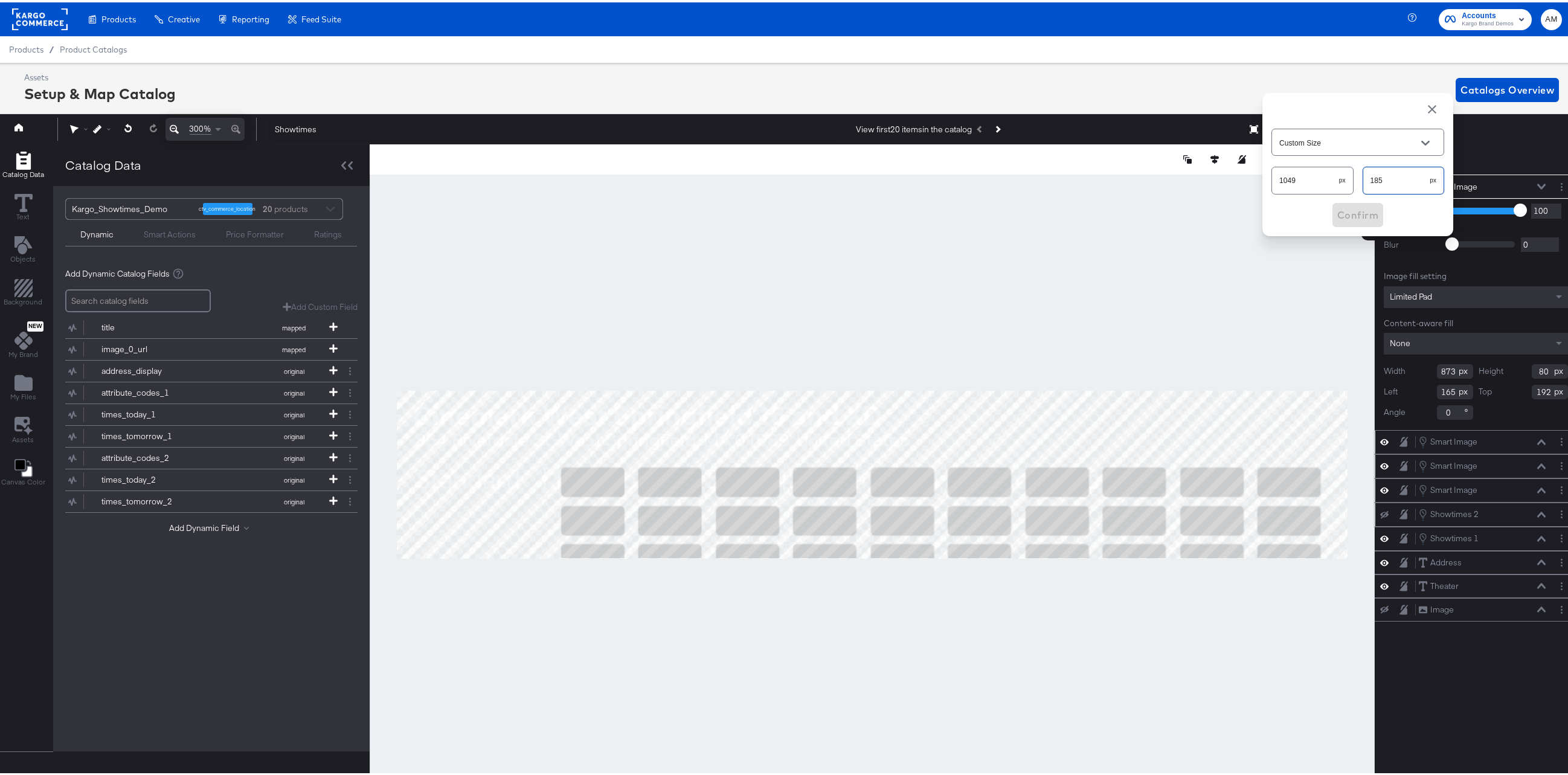
drag, startPoint x: 1388, startPoint y: 181, endPoint x: 1351, endPoint y: 180, distance: 37.0
click at [1224, 180] on div "1049 px 185 px" at bounding box center [1357, 178] width 173 height 32
type input "280"
click at [1224, 210] on span "Confirm" at bounding box center [1357, 211] width 41 height 17
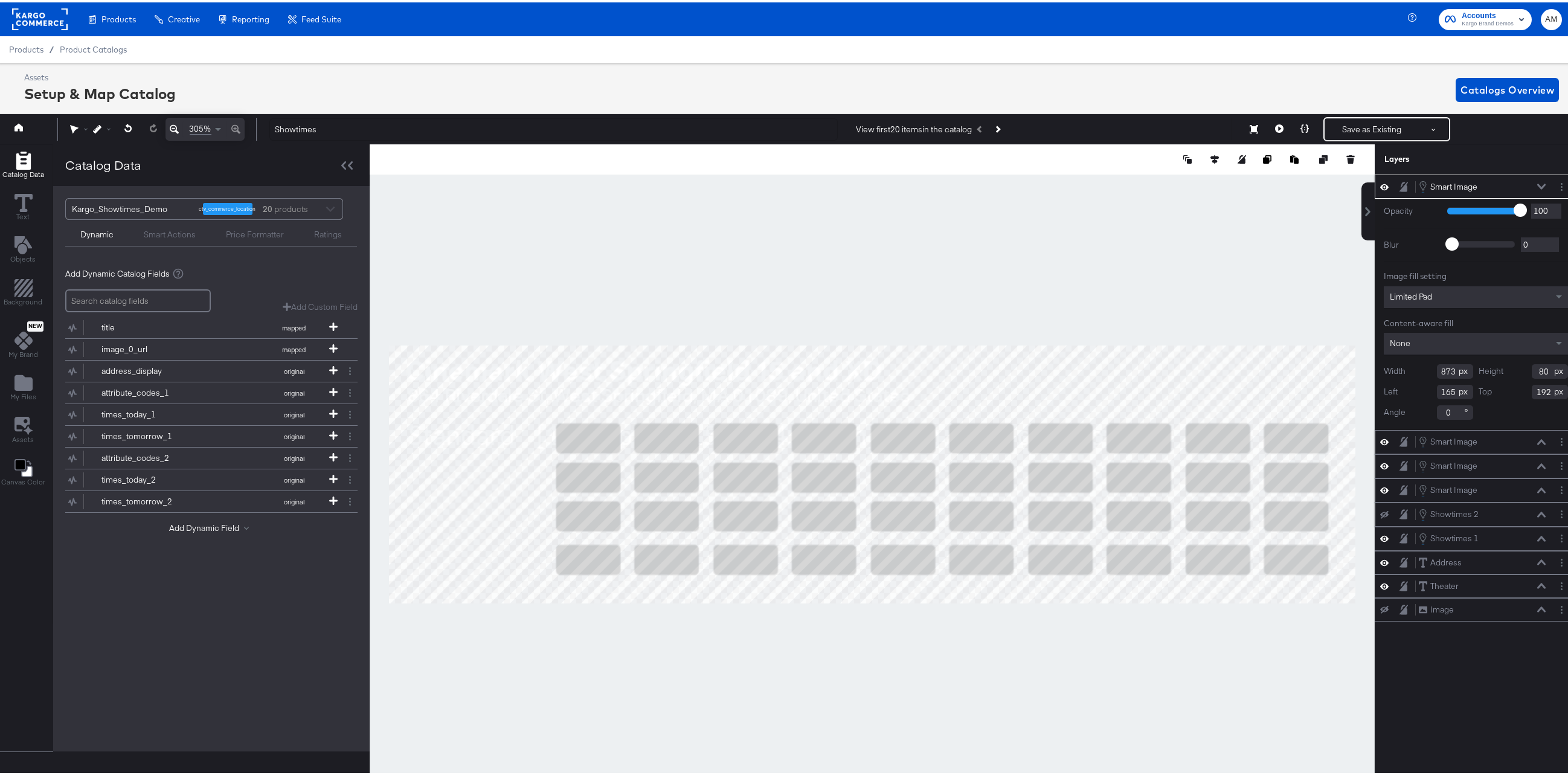
click at [711, 664] on div at bounding box center [873, 471] width 1005 height 660
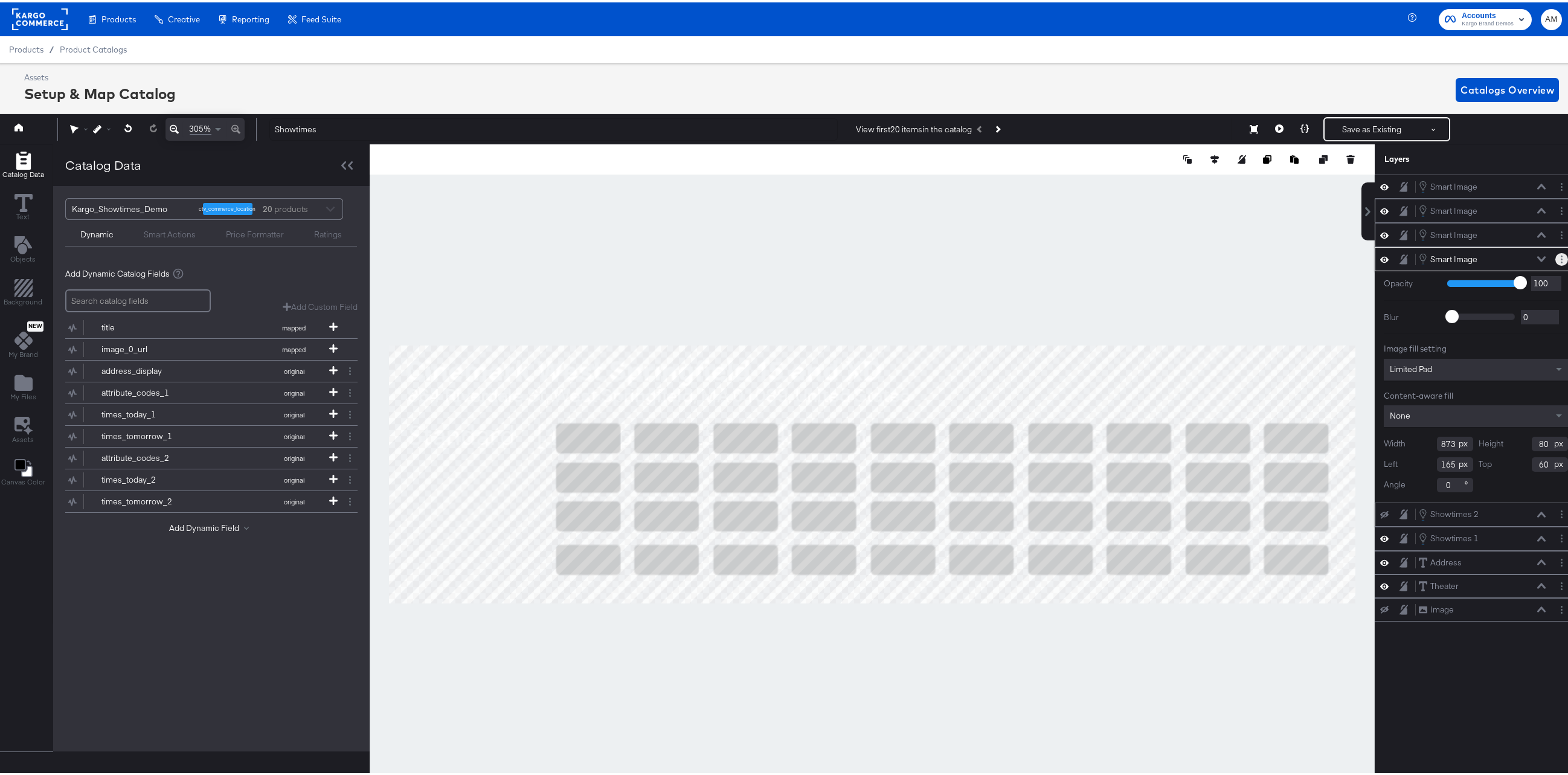
click at [1224, 254] on button "Layer Options" at bounding box center [1561, 257] width 13 height 13
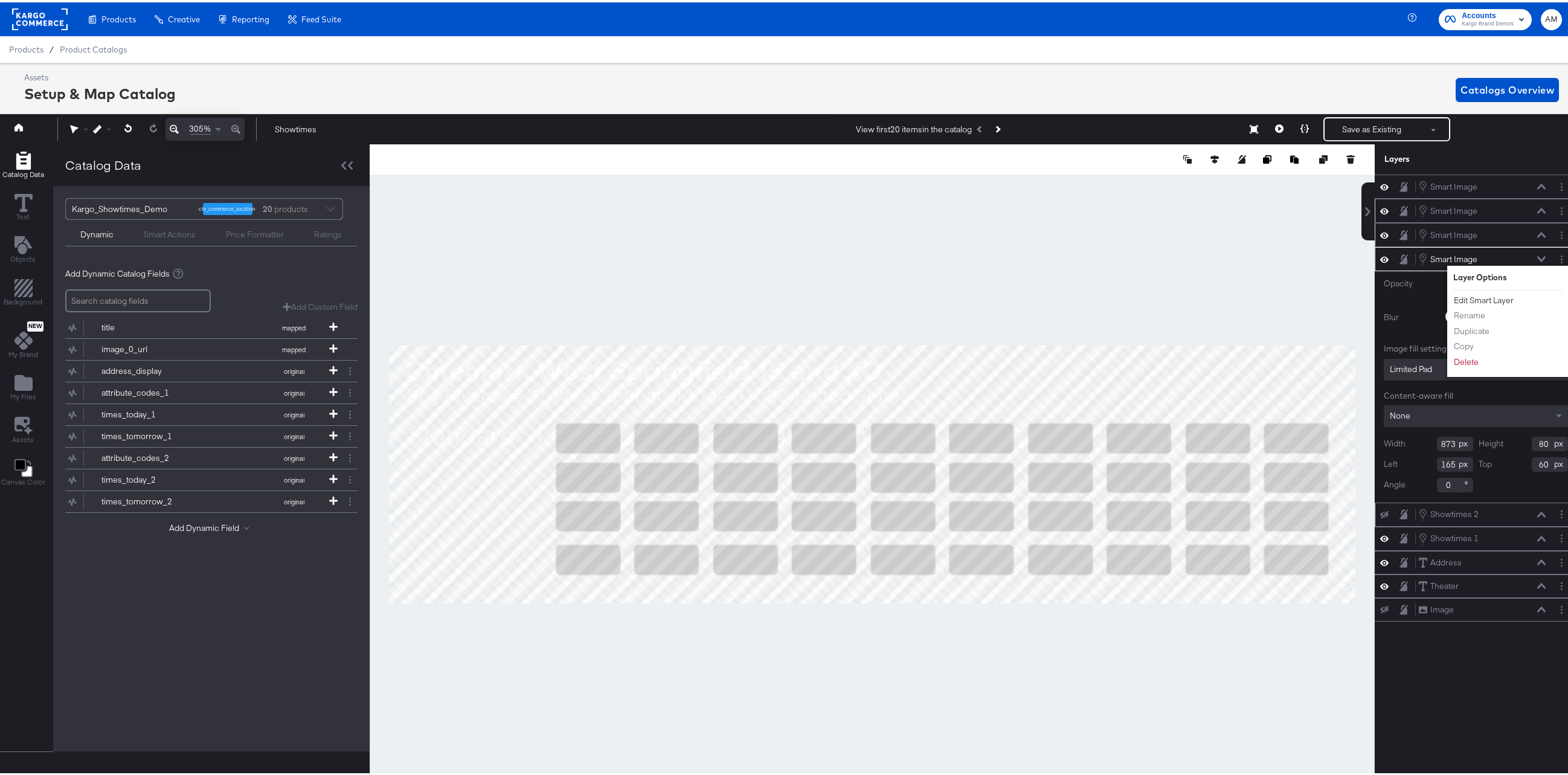
click at [1224, 296] on button "Edit Smart Layer" at bounding box center [1483, 298] width 61 height 13
